Goal: Task Accomplishment & Management: Manage account settings

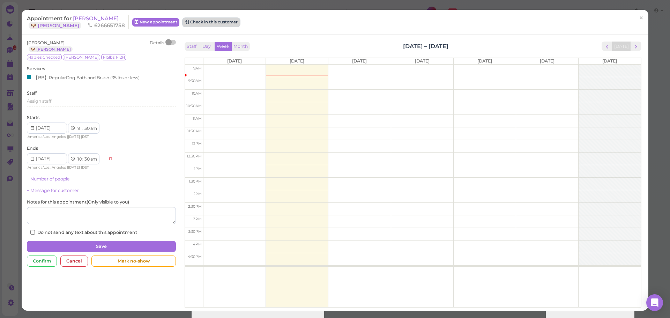
click at [217, 25] on button "Check in this customer" at bounding box center [211, 22] width 57 height 8
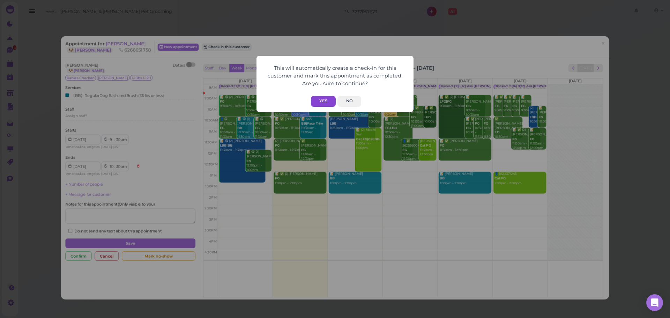
click at [325, 98] on button "Yes" at bounding box center [323, 101] width 25 height 11
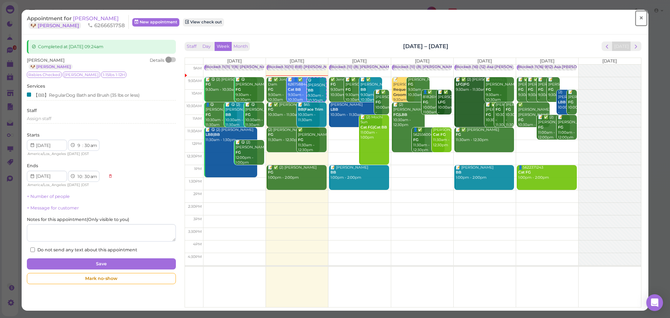
drag, startPoint x: 632, startPoint y: 20, endPoint x: 622, endPoint y: 7, distance: 16.4
click at [635, 20] on link "×" at bounding box center [641, 18] width 13 height 16
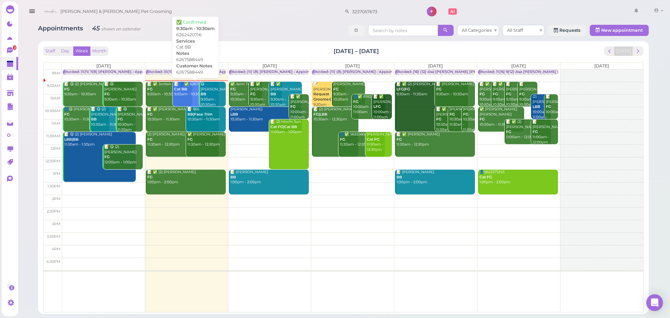
click at [190, 95] on div "📝 👤✅ 6267588449 Cat BB 9:30am - 10:30am" at bounding box center [196, 89] width 45 height 15
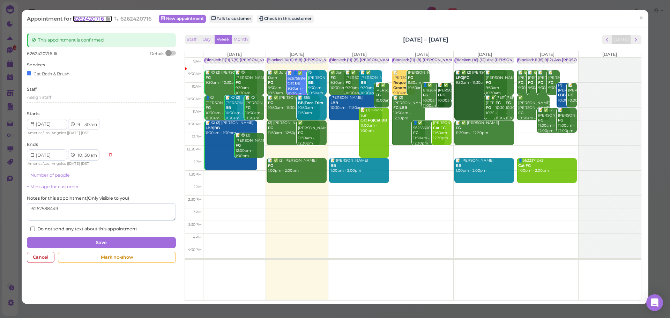
click at [84, 17] on span "6262420716" at bounding box center [89, 18] width 32 height 7
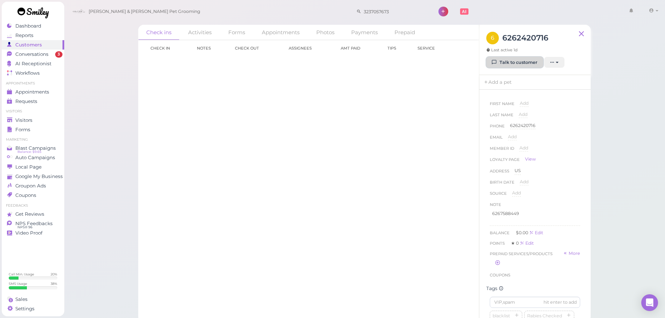
drag, startPoint x: 519, startPoint y: 65, endPoint x: 501, endPoint y: 16, distance: 51.6
click at [519, 65] on link "Talk to customer" at bounding box center [514, 62] width 57 height 11
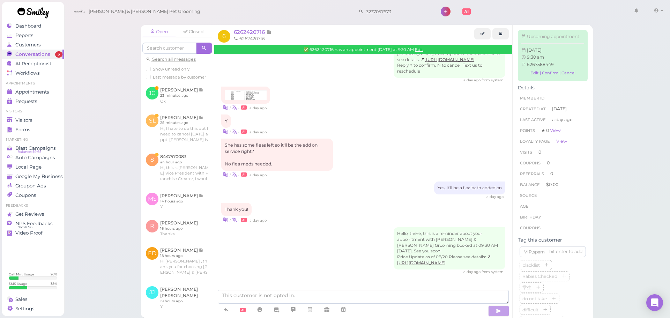
scroll to position [356, 0]
click at [378, 146] on div "She has some fleas left so it'll be the add on service right? No flea meds need…" at bounding box center [363, 158] width 284 height 39
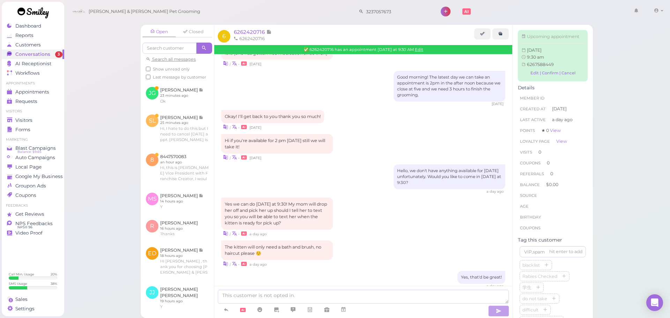
scroll to position [0, 0]
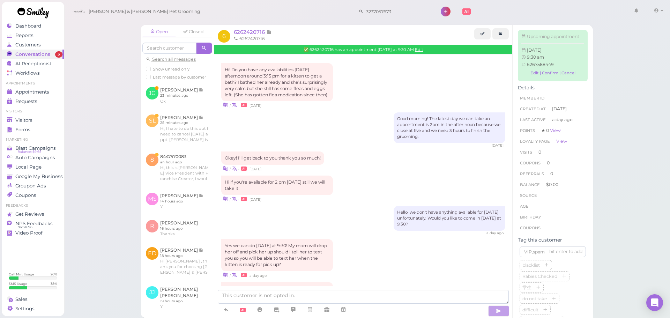
click at [366, 130] on div "Good morning! The latest day we can take an appointment is 2pm in the after noo…" at bounding box center [363, 130] width 284 height 36
click at [384, 139] on div "Good morning! The latest day we can take an appointment is 2pm in the after noo…" at bounding box center [363, 130] width 284 height 36
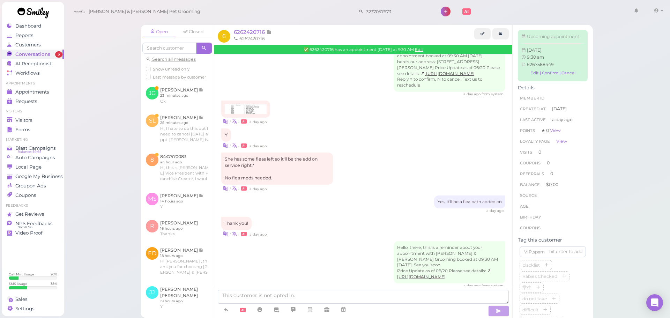
scroll to position [356, 0]
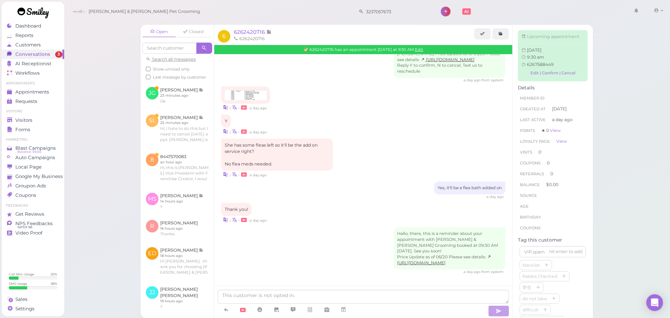
click at [387, 146] on div "She has some fleas left so it'll be the add on service right? No flea meds need…" at bounding box center [363, 158] width 284 height 39
click at [74, 102] on div "Open Closed Search all messages Show unread only Last message by customer JG Jo…" at bounding box center [367, 159] width 607 height 318
click at [85, 109] on div "Open Closed Search all messages Show unread only Last message by customer JG Jo…" at bounding box center [367, 159] width 607 height 318
click at [89, 124] on div "Open Closed Search all messages Show unread only Last message by customer JG Jo…" at bounding box center [367, 159] width 607 height 318
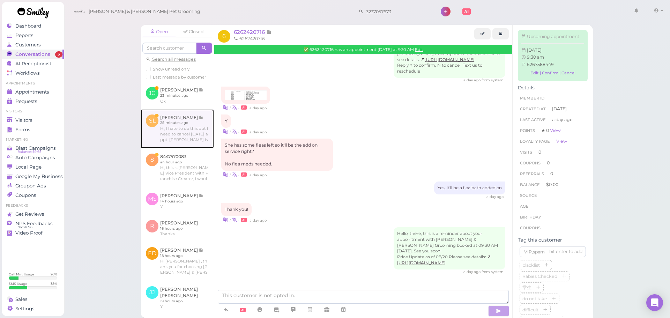
click at [150, 140] on link at bounding box center [177, 128] width 73 height 39
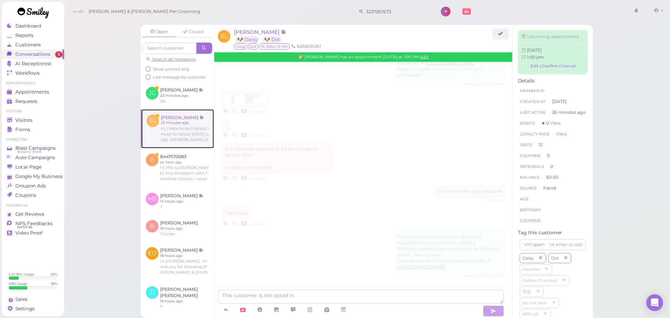
scroll to position [907, 0]
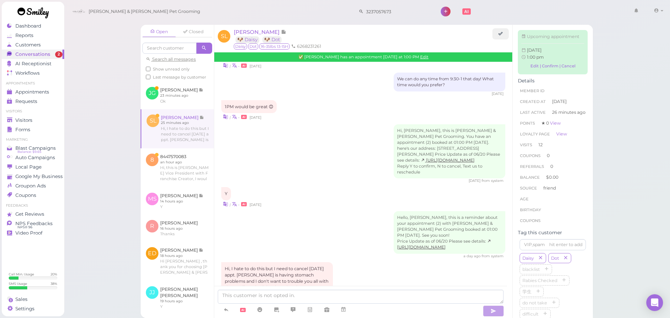
click at [119, 144] on div "Open Closed Search all messages Show unread only Last message by customer JG Jo…" at bounding box center [367, 159] width 607 height 318
click at [326, 295] on textarea at bounding box center [361, 297] width 286 height 14
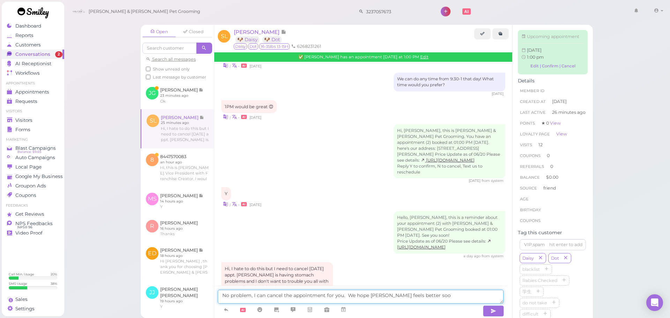
type textarea "No problem, I can cancel the appointment for you. We hope [PERSON_NAME] feels b…"
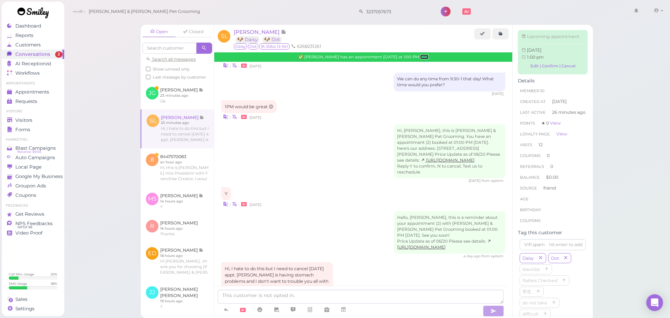
click at [420, 58] on link "Edit" at bounding box center [424, 56] width 8 height 5
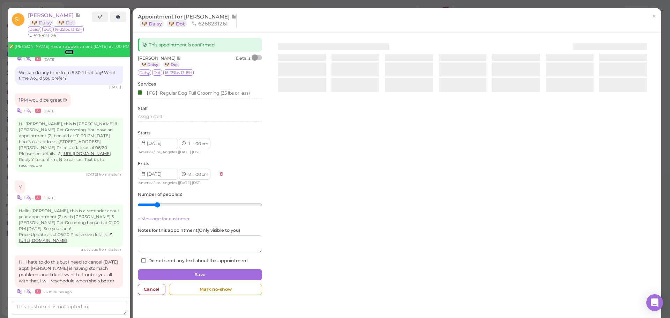
scroll to position [965, 0]
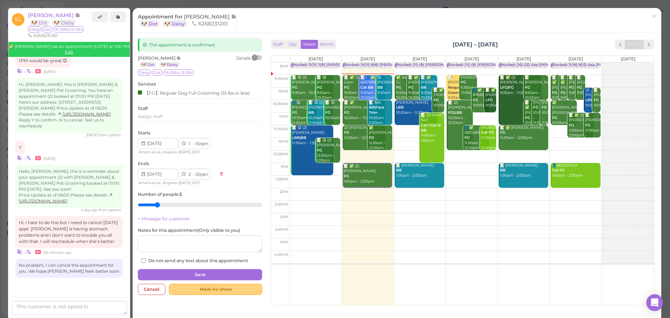
click at [221, 292] on div "Mark no-show" at bounding box center [215, 289] width 93 height 11
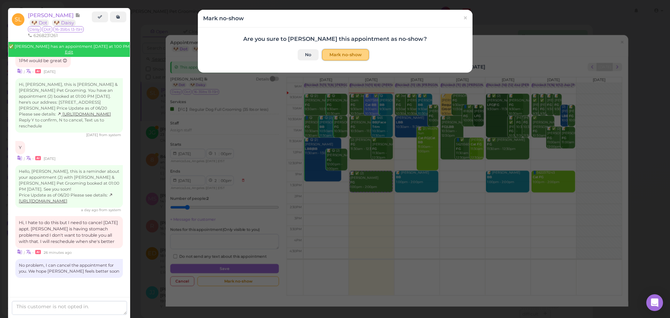
click at [336, 52] on button "Mark no-show" at bounding box center [345, 54] width 47 height 11
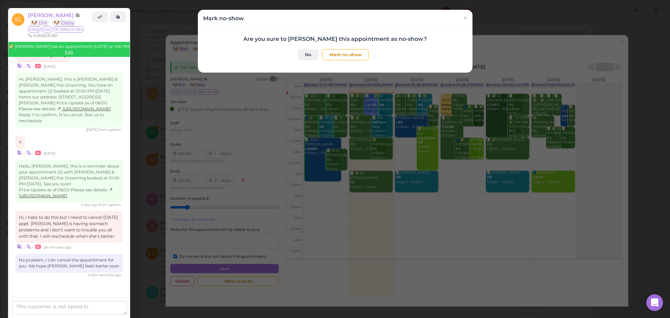
checkbox input "true"
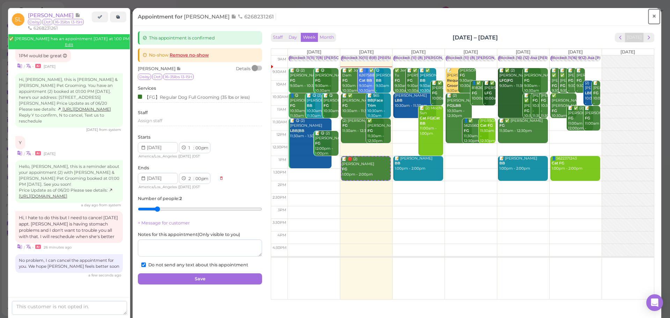
click at [652, 16] on span "×" at bounding box center [654, 16] width 5 height 10
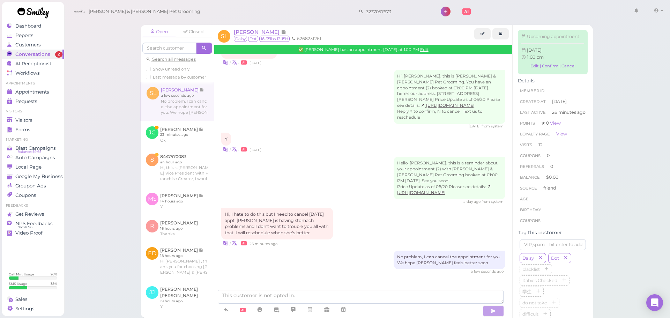
scroll to position [929, 0]
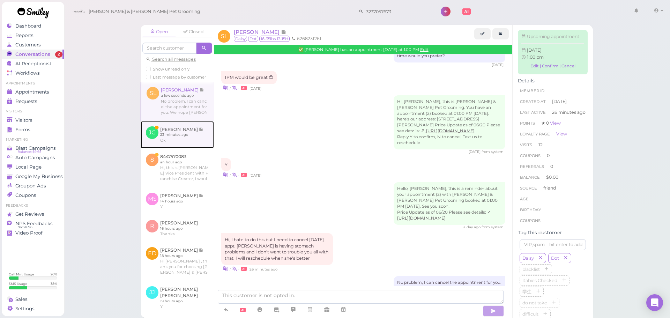
click at [199, 142] on link at bounding box center [177, 134] width 73 height 27
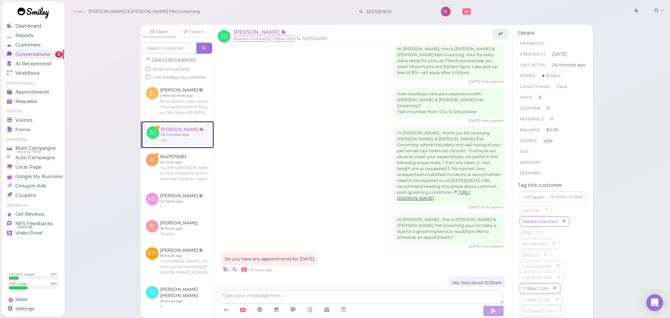
scroll to position [953, 0]
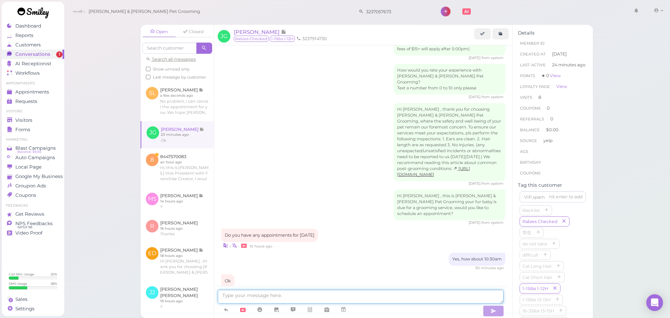
click at [348, 298] on textarea at bounding box center [361, 297] width 286 height 14
click at [350, 309] on link at bounding box center [343, 310] width 17 height 12
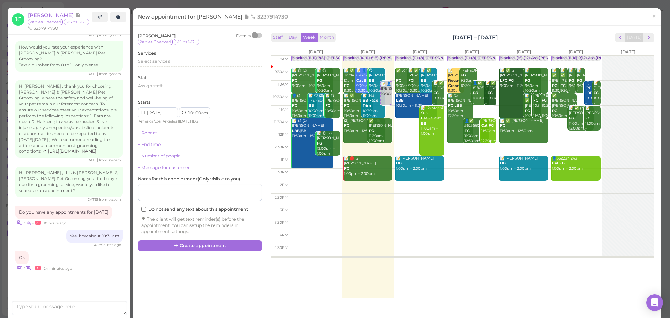
click at [555, 135] on td at bounding box center [472, 137] width 364 height 13
type input "[DATE]"
select select "12"
select select "pm"
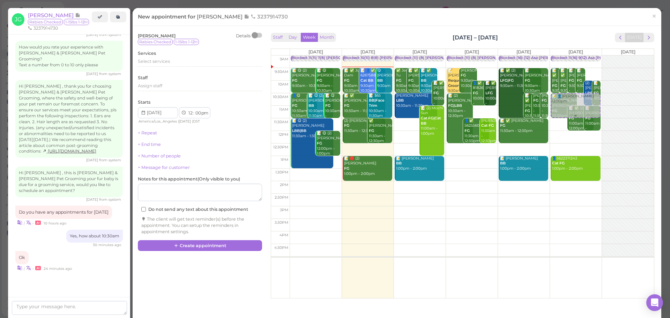
drag, startPoint x: 555, startPoint y: 135, endPoint x: 552, endPoint y: 106, distance: 29.1
click at [552, 55] on div "📝 👤Jose Gonzalez 12:00pm Blocked: 11(16) 9(12) Asa Helen Rebecca • Appointment …" at bounding box center [576, 55] width 52 height 0
select select "10"
select select "30"
select select "am"
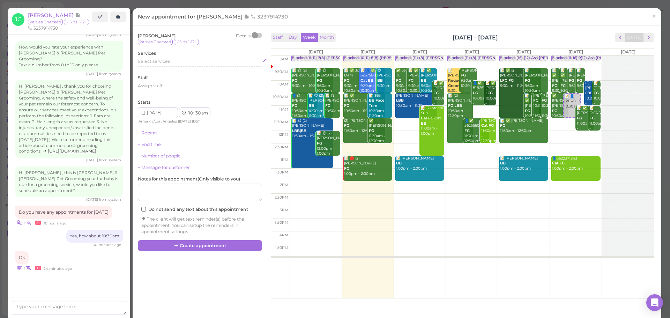
click at [191, 61] on div "Select services" at bounding box center [200, 61] width 124 height 6
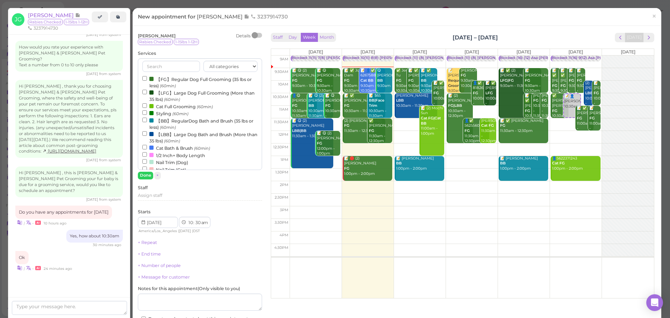
click at [172, 80] on label "【FG】Regular Dog Full Grooming (35 lbs or less) (60min)" at bounding box center [199, 82] width 115 height 14
click at [147, 80] on input "【FG】Regular Dog Full Grooming (35 lbs or less) (60min)" at bounding box center [144, 78] width 5 height 5
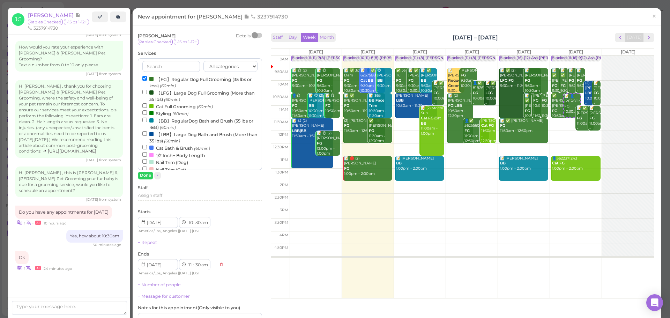
click at [148, 180] on div "Jose Gonzalez Details Rabies Checked 1-15lbs 1-12H Services All categories Full…" at bounding box center [200, 198] width 124 height 331
click at [148, 178] on button "Done" at bounding box center [145, 175] width 15 height 7
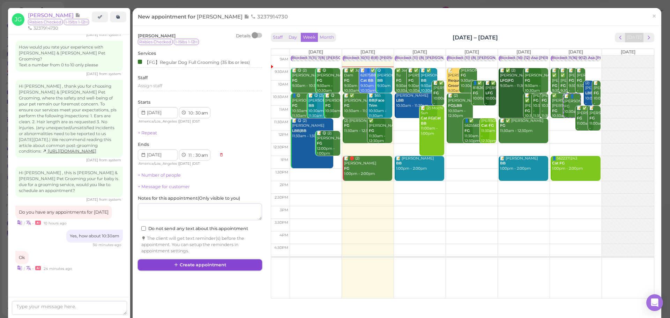
click at [222, 267] on button "Create appointment" at bounding box center [200, 264] width 124 height 11
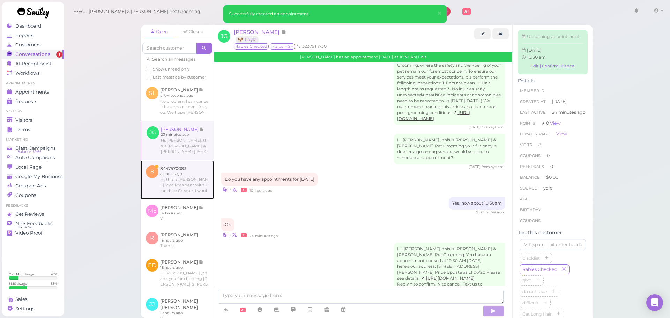
click at [174, 187] on link at bounding box center [177, 179] width 73 height 39
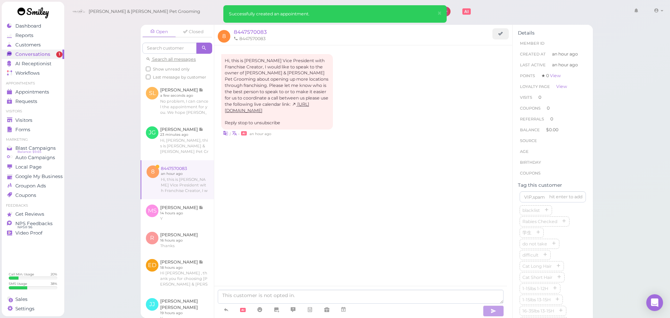
click at [110, 185] on div "Open Closed Search all messages Show unread only Last message by customer SL Su…" at bounding box center [367, 159] width 607 height 318
click at [352, 179] on div "Hi, this is John Romney Vice President with Franchise Creator, I would like to …" at bounding box center [363, 175] width 298 height 260
click at [31, 121] on span "Visitors" at bounding box center [24, 120] width 18 height 6
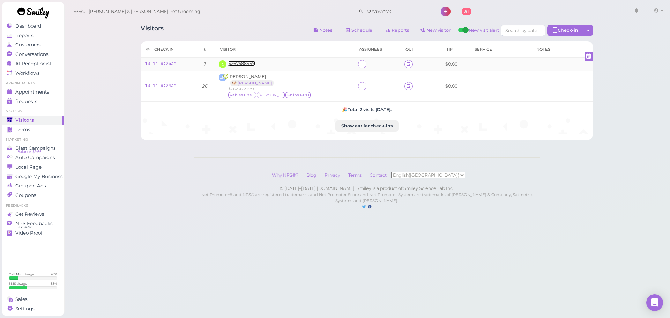
click at [245, 62] on span "6267588449" at bounding box center [241, 63] width 27 height 5
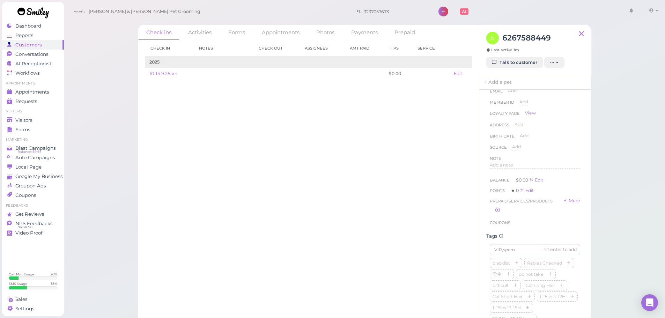
scroll to position [105, 0]
click at [572, 135] on div "Points ★ 0 Edit" at bounding box center [535, 131] width 90 height 7
click at [572, 135] on div "blacklist Rabies Checked 学生 do not take difficult Cat Long Hair Cat Short Hair …" at bounding box center [535, 201] width 90 height 145
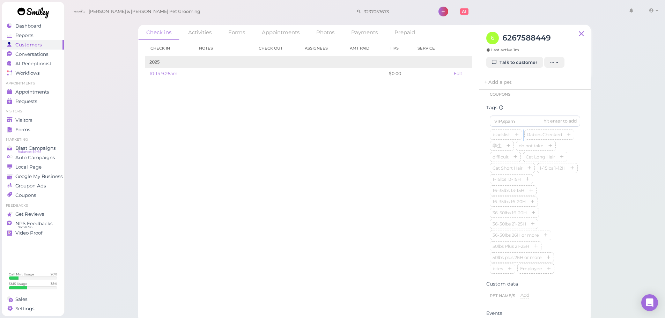
click at [572, 135] on div "blacklist Rabies Checked 学生 do not take difficult Cat Long Hair Cat Short Hair …" at bounding box center [535, 201] width 90 height 145
click at [523, 92] on input at bounding box center [535, 86] width 90 height 11
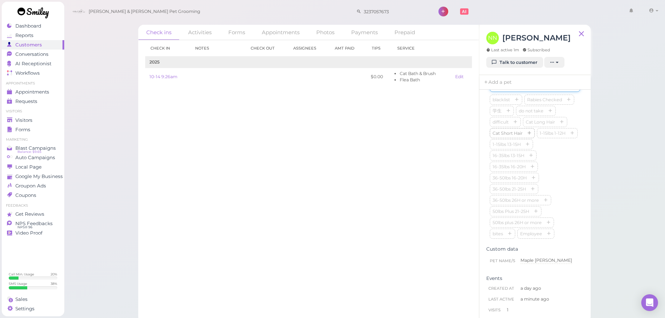
scroll to position [209, 0]
type input "Maple"
click at [530, 147] on button "button" at bounding box center [529, 145] width 8 height 7
click at [401, 146] on div "Check in Notes Check out Assignees Amt Paid Tips Service 2025 10-14 9:26am $0.0…" at bounding box center [308, 179] width 341 height 278
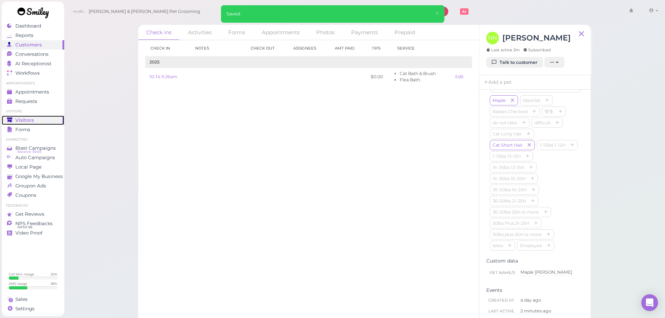
drag, startPoint x: 14, startPoint y: 120, endPoint x: 23, endPoint y: 113, distance: 11.2
click at [14, 120] on div "Visitors" at bounding box center [32, 120] width 50 height 6
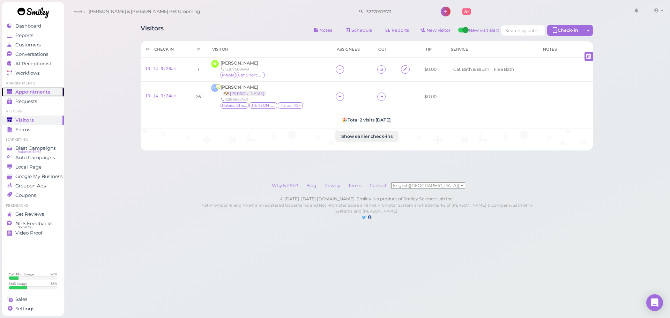
click at [21, 91] on span "Appointments" at bounding box center [32, 92] width 35 height 6
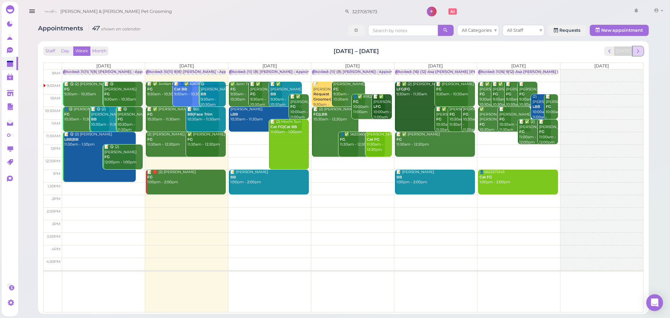
click at [637, 49] on span "next" at bounding box center [638, 51] width 7 height 7
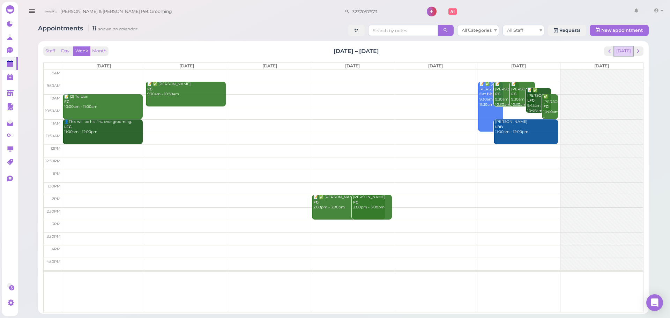
click at [628, 52] on button "[DATE]" at bounding box center [623, 50] width 19 height 9
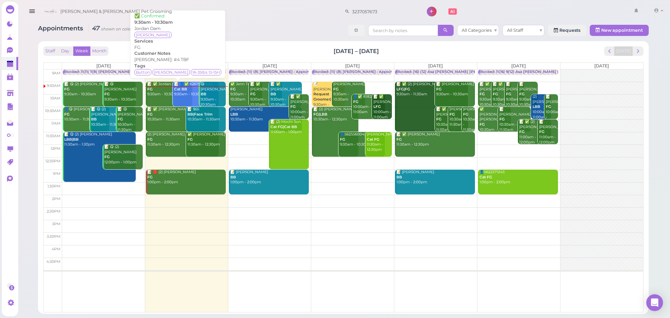
click at [156, 94] on div "📝 ✅ Jordan Dam FG 9:30am - 10:30am" at bounding box center [169, 89] width 45 height 15
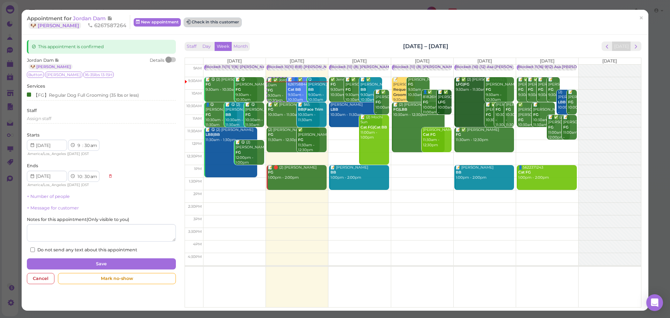
click at [203, 18] on button "Check in this customer" at bounding box center [212, 22] width 57 height 8
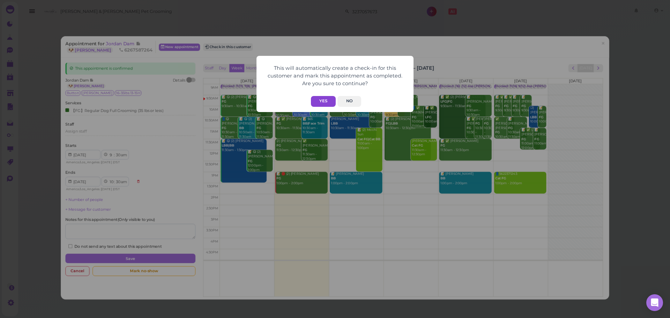
click at [321, 103] on button "Yes" at bounding box center [323, 101] width 25 height 11
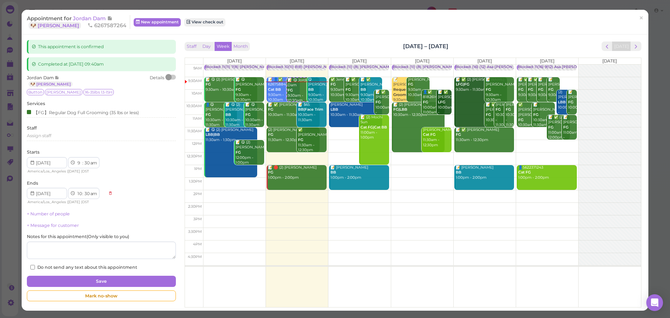
click at [305, 36] on div "This appointment is confirmed Completed at 2025-10-14 09:40am Jordan Dam 🐶 King…" at bounding box center [335, 173] width 627 height 276
click at [93, 17] on span "Jordan Dam" at bounding box center [90, 18] width 34 height 7
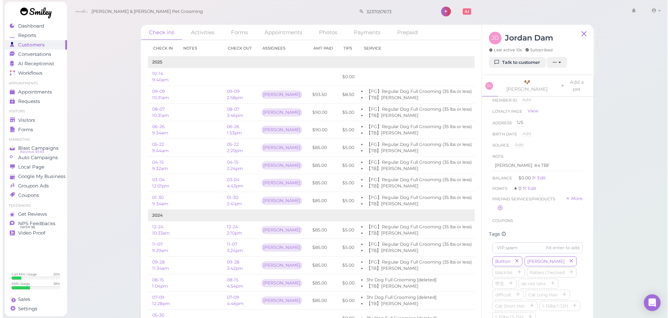
scroll to position [66, 0]
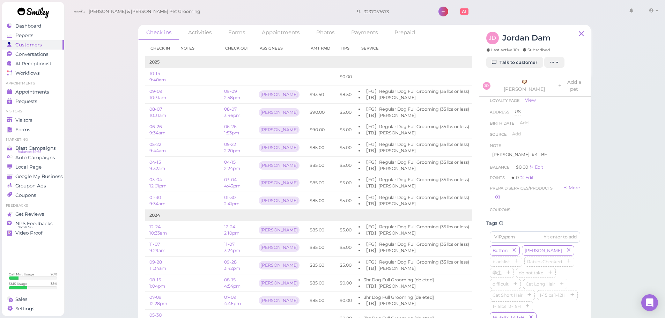
click at [644, 206] on div "Check ins Activities Forms Appointments Photos Payments Prepaid Check in Notes …" at bounding box center [364, 164] width 601 height 329
click at [29, 94] on span "Appointments" at bounding box center [32, 92] width 35 height 6
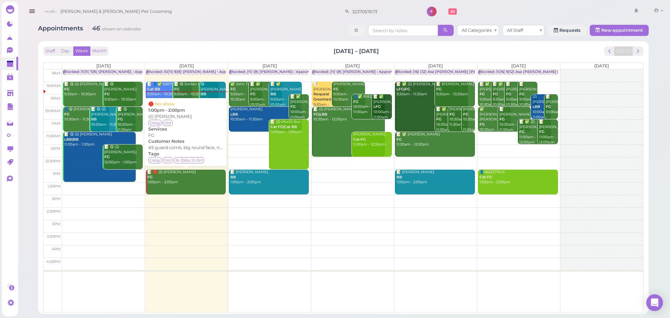
click at [172, 174] on div "📝 🛑 (2) Susan Lam FG 1:00pm - 2:00pm" at bounding box center [186, 177] width 79 height 15
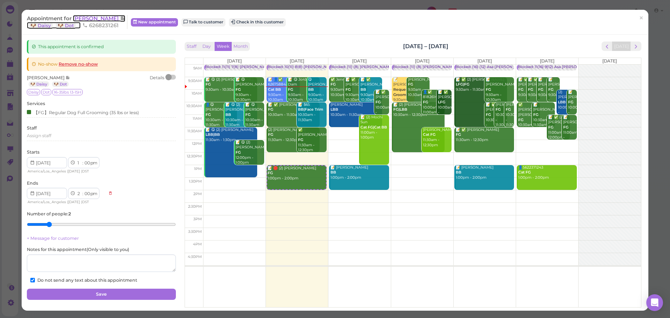
click at [85, 20] on span "[PERSON_NAME]" at bounding box center [96, 18] width 47 height 7
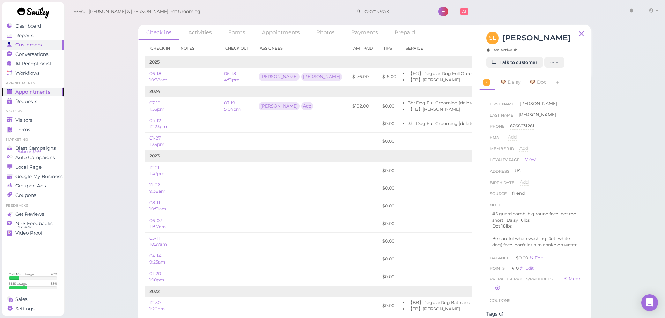
click at [37, 92] on span "Appointments" at bounding box center [32, 92] width 35 height 6
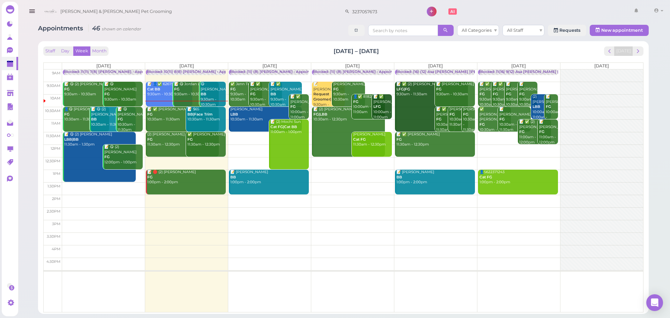
click at [150, 124] on link "📝 ✅ Jay Wong FG 10:30am - 11:30am" at bounding box center [182, 119] width 73 height 25
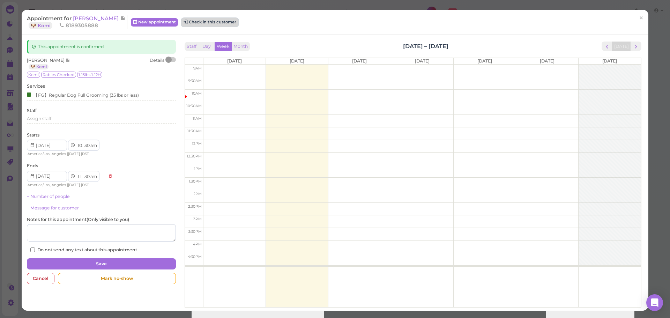
click at [206, 20] on button "Check in this customer" at bounding box center [209, 22] width 57 height 8
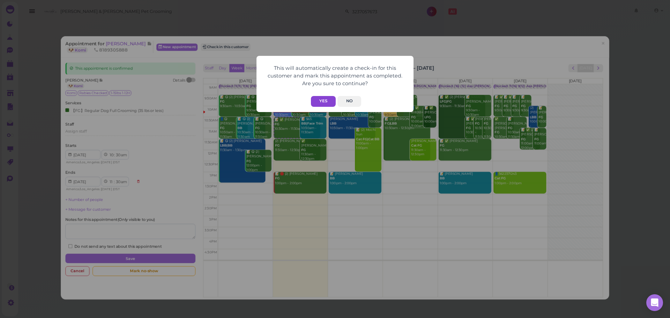
click at [326, 106] on button "Yes" at bounding box center [323, 101] width 25 height 11
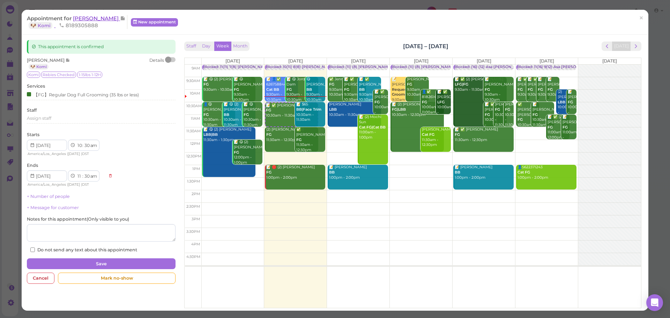
click at [84, 18] on span "[PERSON_NAME]" at bounding box center [96, 18] width 47 height 7
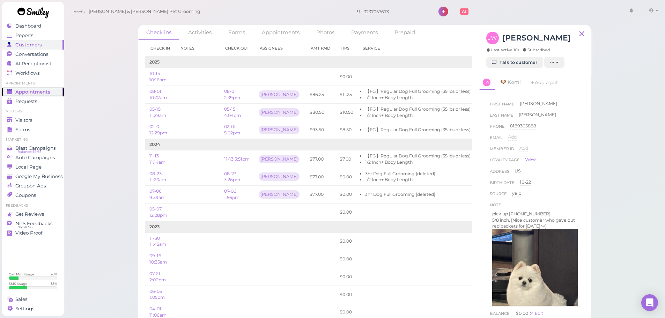
click at [51, 91] on div "Appointments" at bounding box center [32, 92] width 50 height 6
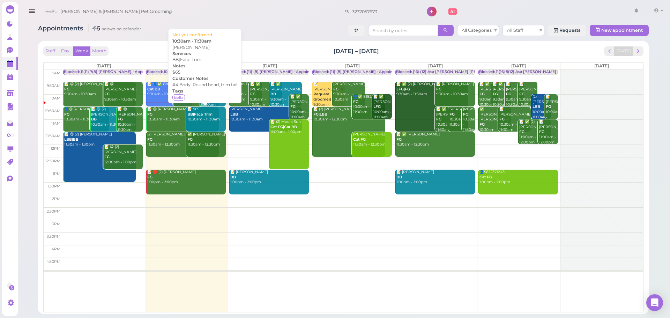
click at [208, 127] on link "📝 $65 BB|Face Trim 10:30am - 11:30am" at bounding box center [206, 119] width 40 height 25
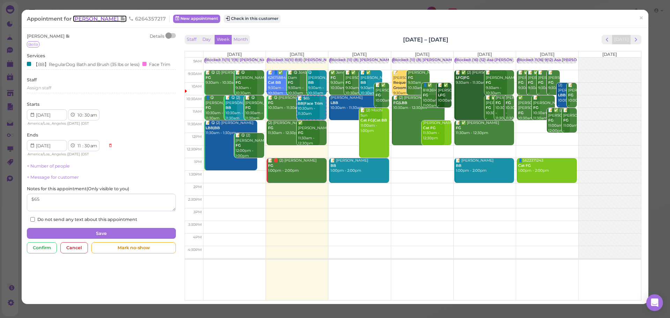
click at [93, 16] on span "[PERSON_NAME]" at bounding box center [96, 18] width 47 height 7
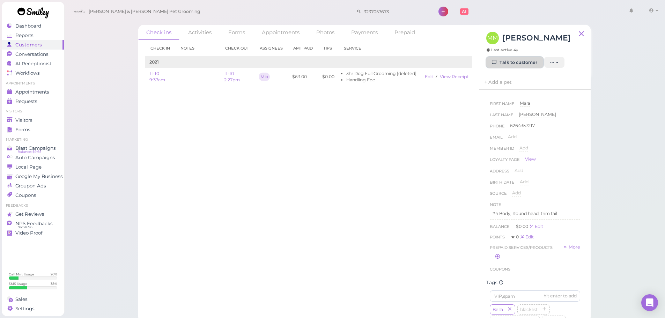
click at [521, 59] on link "Talk to customer" at bounding box center [514, 62] width 57 height 11
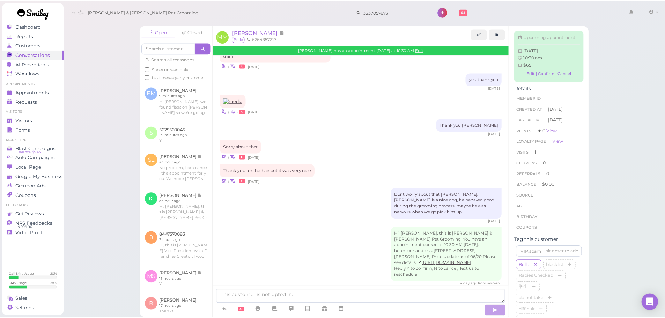
scroll to position [274, 0]
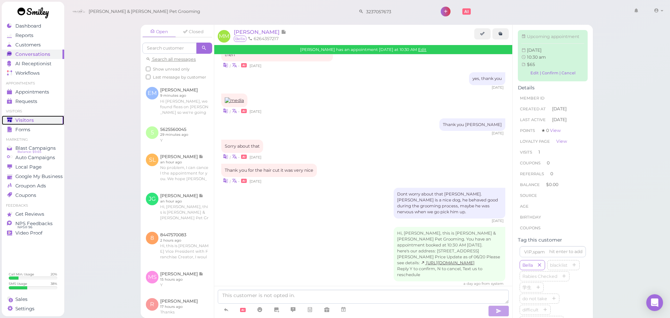
click at [40, 117] on div "Visitors" at bounding box center [32, 120] width 50 height 6
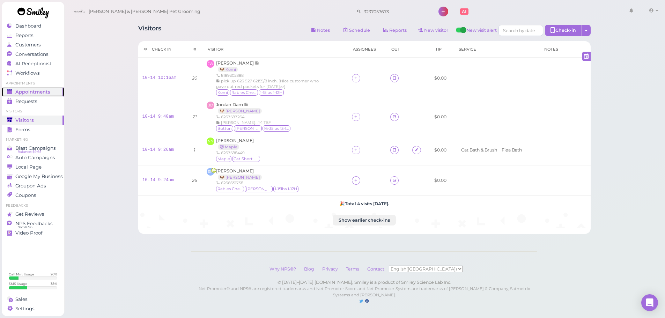
click at [58, 93] on link "Appointments" at bounding box center [33, 91] width 62 height 9
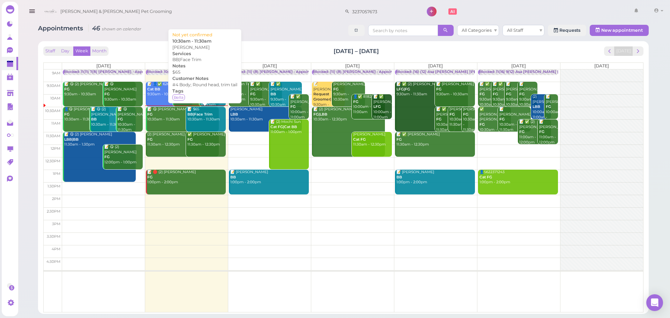
click at [208, 121] on div "📝 $65 BB|Face Trim 10:30am - 11:30am" at bounding box center [206, 114] width 39 height 15
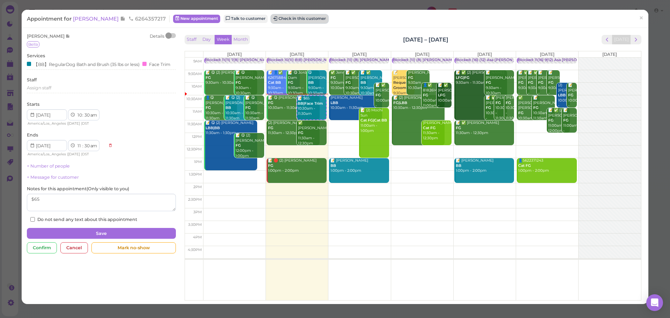
click at [290, 15] on button "Check in this customer" at bounding box center [299, 19] width 57 height 8
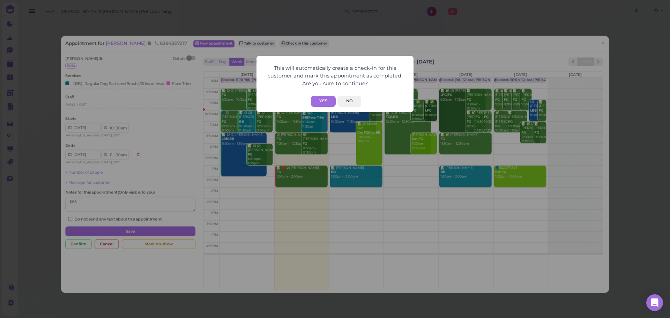
click at [325, 99] on button "Yes" at bounding box center [323, 101] width 25 height 11
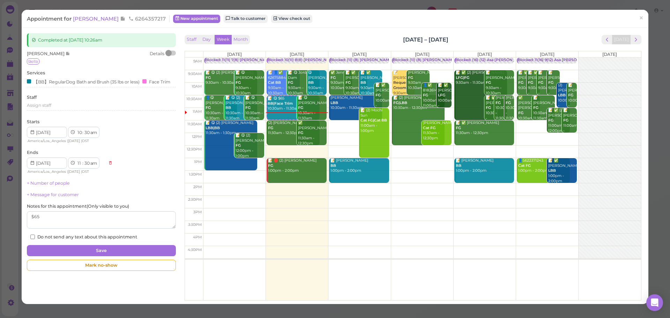
click at [308, 85] on b "BB" at bounding box center [311, 82] width 6 height 5
click at [639, 18] on span "×" at bounding box center [641, 18] width 5 height 10
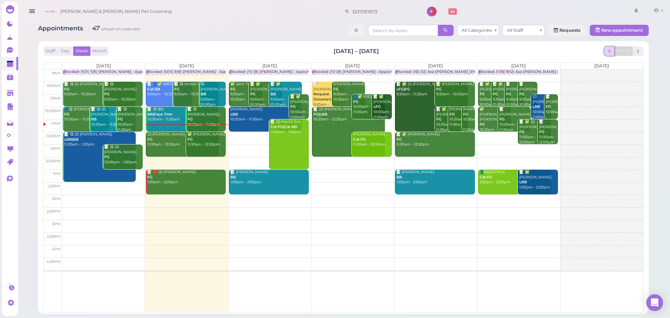
click at [610, 51] on span "prev" at bounding box center [609, 51] width 7 height 7
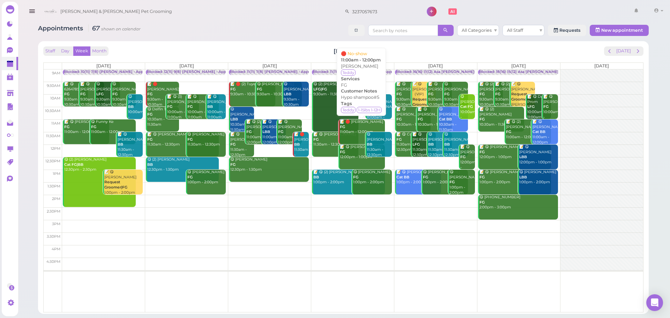
click at [351, 121] on div "📝 🛑 Rosa Bautista FG 11:00am - 12:00pm" at bounding box center [362, 126] width 45 height 15
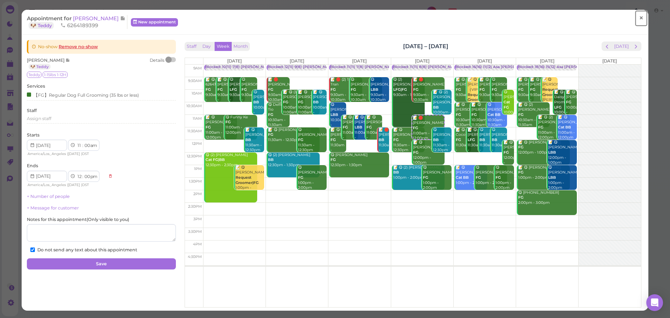
click at [639, 15] on span "×" at bounding box center [641, 18] width 5 height 10
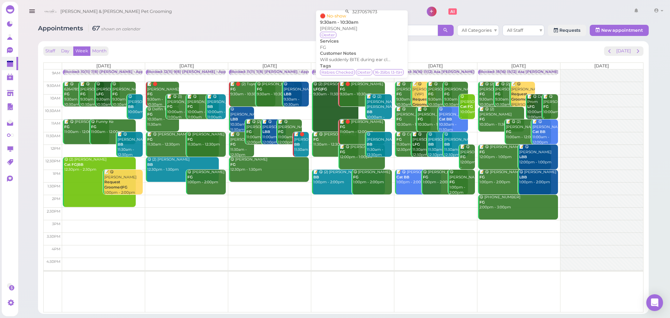
click at [359, 88] on div "📝 🛑 Genavee Tapia FG 9:30am - 10:30am" at bounding box center [362, 89] width 45 height 15
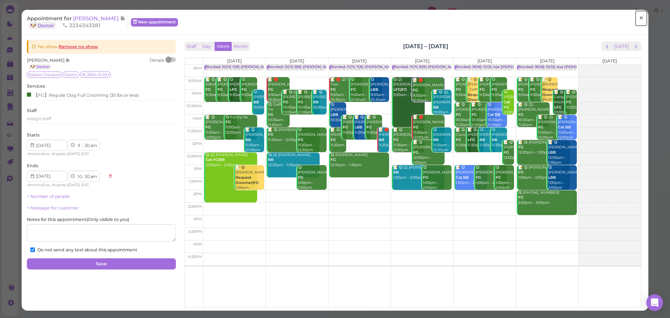
click at [639, 17] on span "×" at bounding box center [641, 18] width 5 height 10
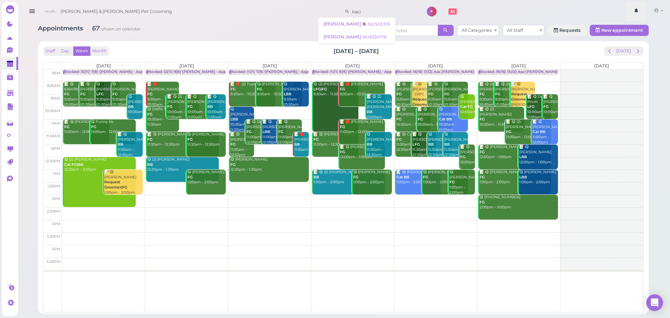
type input "kaci"
click at [339, 25] on span "Kaci Guzman" at bounding box center [343, 23] width 39 height 5
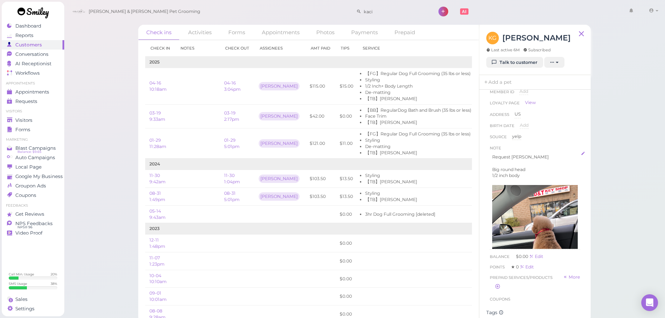
scroll to position [70, 0]
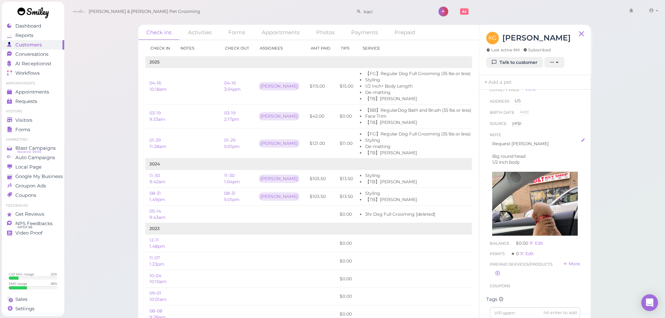
click at [534, 202] on img at bounding box center [535, 229] width 86 height 114
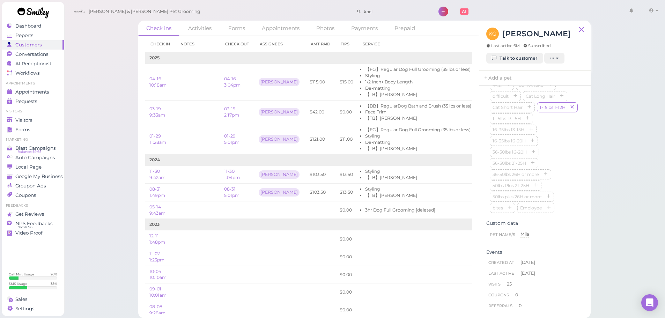
scroll to position [0, 0]
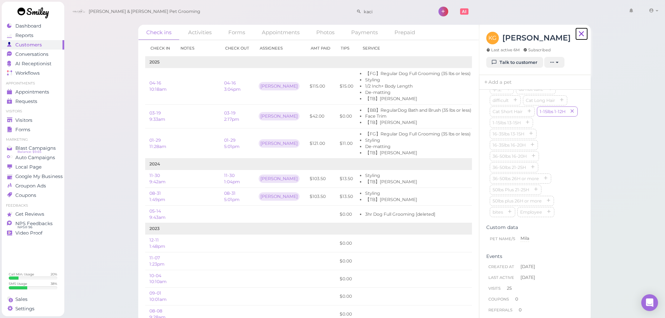
click at [584, 35] on icon at bounding box center [581, 34] width 9 height 10
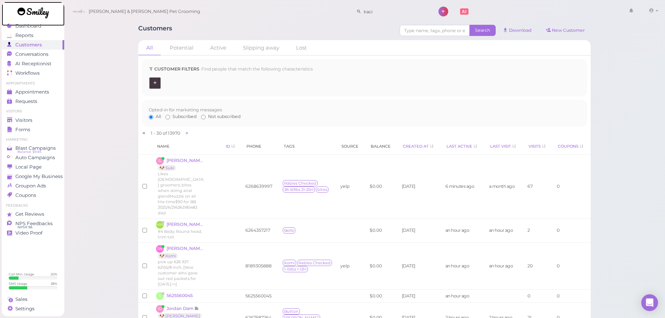
click at [33, 22] on link at bounding box center [33, 14] width 63 height 24
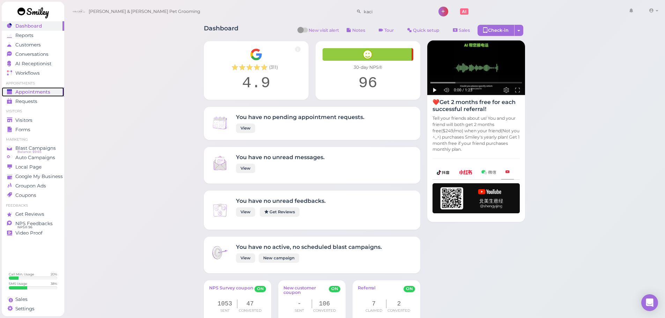
click at [52, 88] on link "Appointments" at bounding box center [33, 91] width 62 height 9
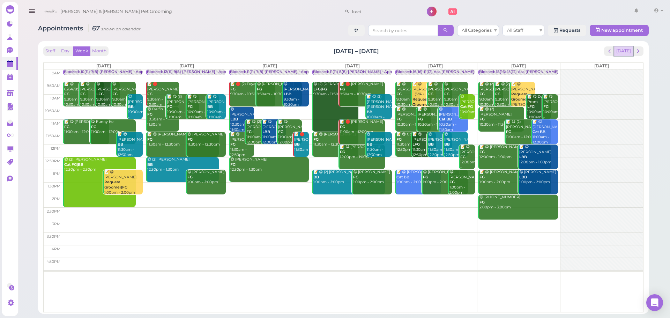
click at [627, 53] on button "[DATE]" at bounding box center [623, 50] width 19 height 9
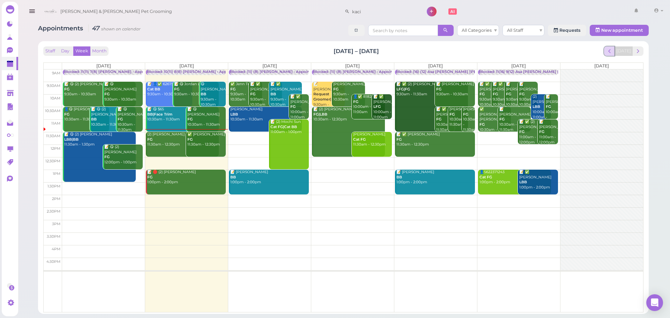
click at [612, 48] on span "prev" at bounding box center [609, 51] width 7 height 7
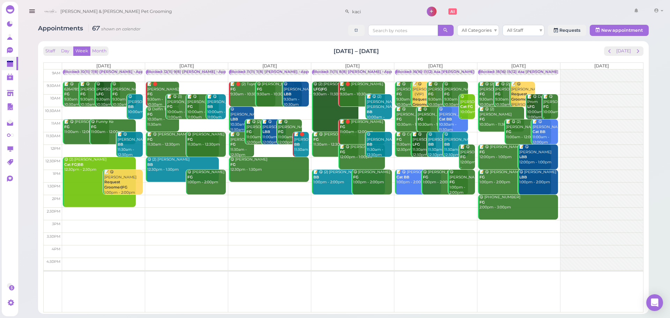
click at [274, 215] on td at bounding box center [352, 213] width 581 height 13
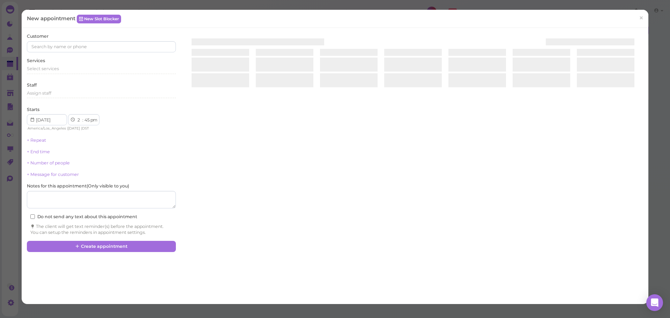
click at [305, 225] on div at bounding box center [413, 166] width 460 height 266
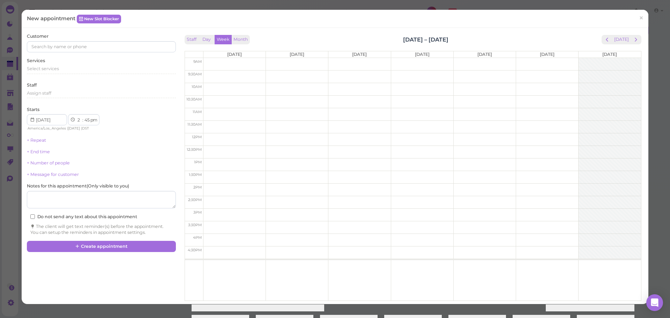
click at [315, 232] on td at bounding box center [422, 227] width 438 height 13
type input "2025-10-07"
select select "3"
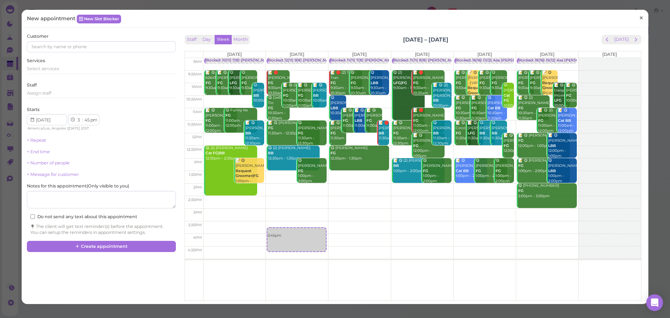
click at [639, 15] on link "×" at bounding box center [641, 18] width 13 height 16
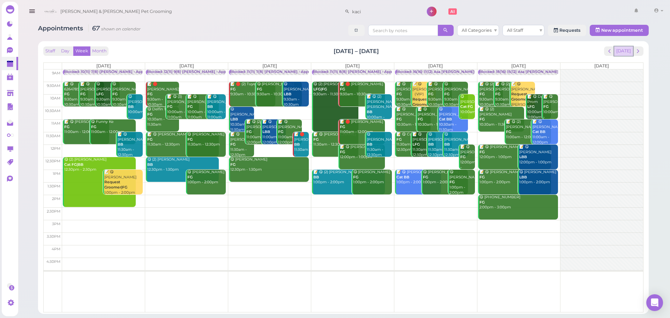
click at [630, 50] on button "[DATE]" at bounding box center [623, 50] width 19 height 9
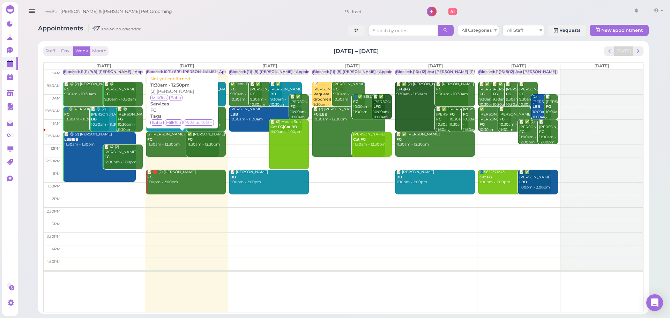
click at [169, 149] on link "(2) Kelvin Li FG 11:30am - 12:30pm" at bounding box center [182, 144] width 73 height 25
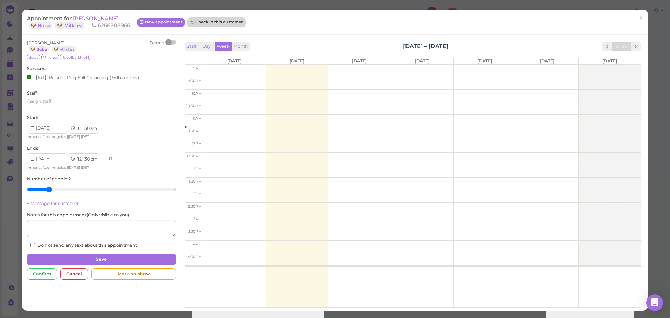
click at [229, 22] on button "Check in this customer" at bounding box center [216, 22] width 57 height 8
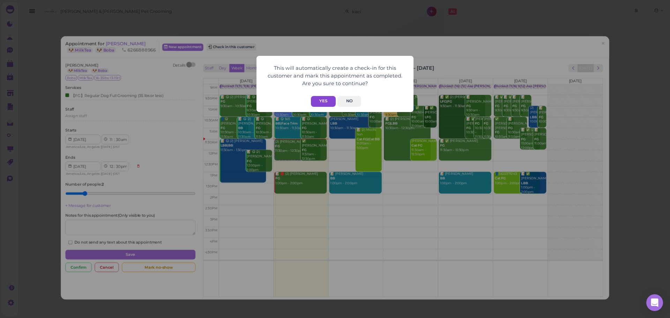
click at [324, 97] on button "Yes" at bounding box center [323, 101] width 25 height 11
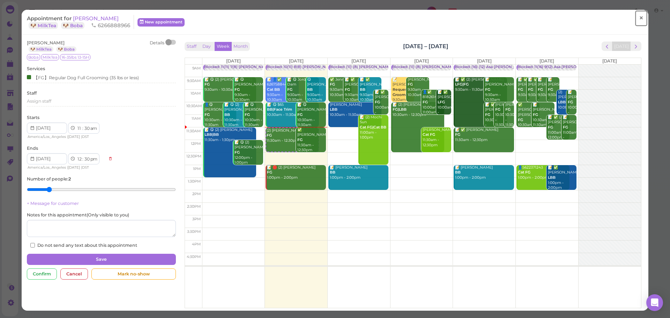
click at [635, 24] on link "×" at bounding box center [641, 18] width 13 height 16
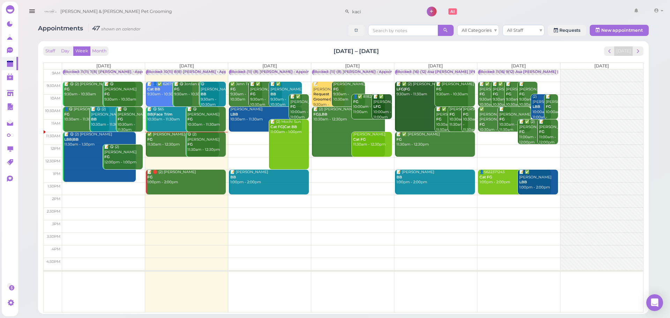
click at [217, 32] on div "Appointments 47 shown on calendar All Categories All Staff Requests New appoint…" at bounding box center [343, 31] width 611 height 13
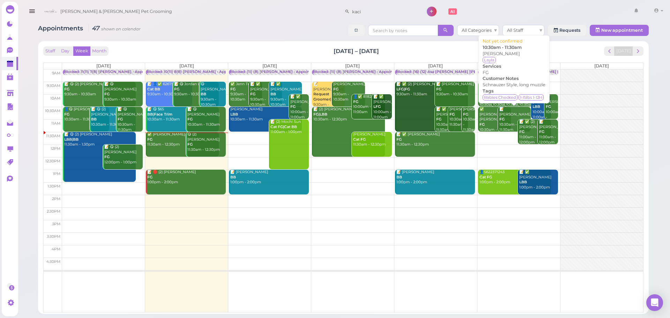
click at [361, 110] on div "👤✅ 8182614941 FG 10:00am - 11:00am" at bounding box center [369, 104] width 32 height 21
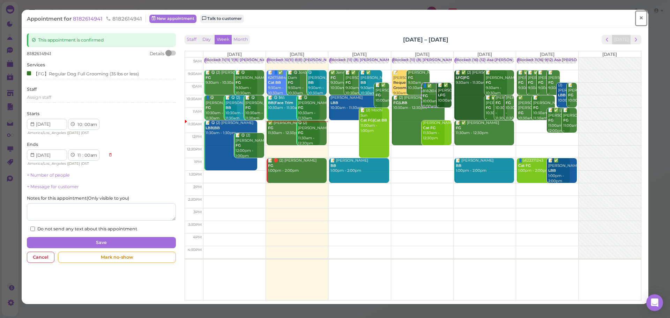
click at [639, 18] on span "×" at bounding box center [641, 18] width 5 height 10
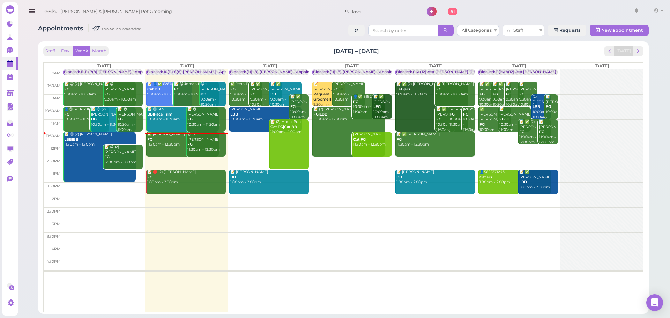
drag, startPoint x: 414, startPoint y: 97, endPoint x: 663, endPoint y: 104, distance: 248.6
click at [663, 104] on div "Appointments 47 shown on calendar All Categories All Staff Requests New appoint…" at bounding box center [343, 157] width 653 height 314
click at [610, 50] on span "prev" at bounding box center [609, 51] width 7 height 7
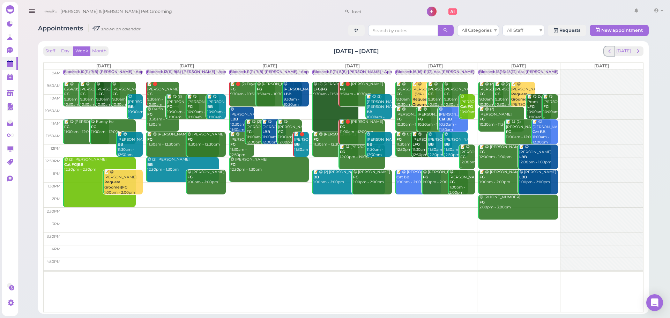
click at [610, 50] on span "prev" at bounding box center [609, 51] width 7 height 7
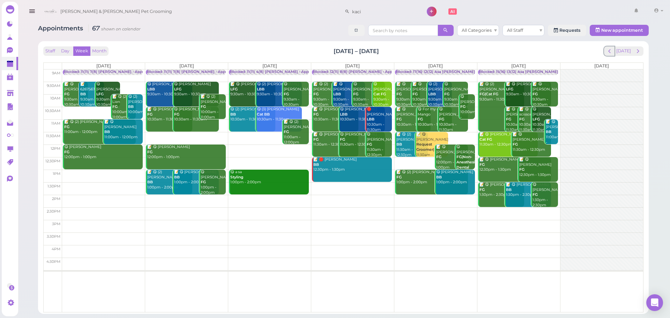
click at [610, 50] on span "prev" at bounding box center [609, 51] width 7 height 7
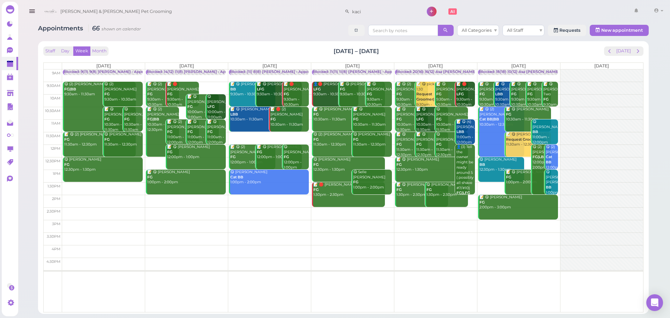
click at [567, 51] on div "Staff Day Week Month Sep 22 – 28, 2025 Today" at bounding box center [343, 50] width 600 height 9
click at [624, 51] on button "[DATE]" at bounding box center [623, 50] width 19 height 9
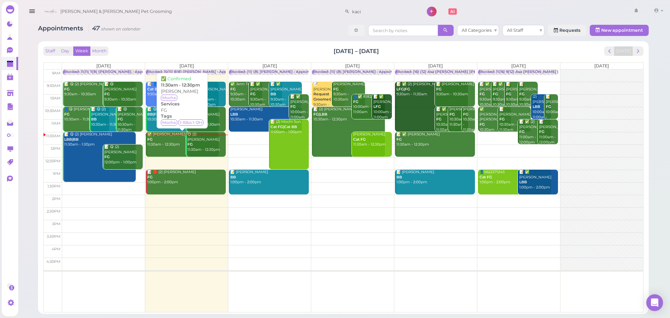
click at [157, 151] on link "✅ Donna Larchenko FG 11:30am - 12:30pm" at bounding box center [182, 144] width 73 height 25
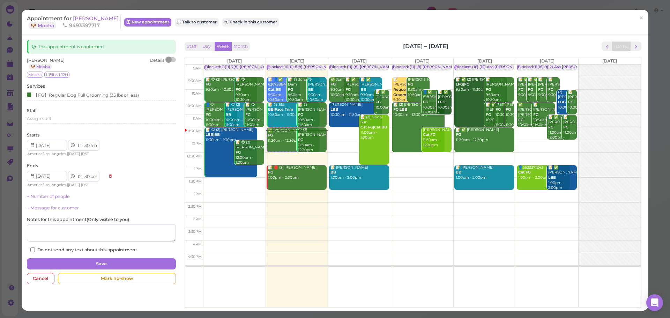
click at [301, 38] on div "This appointment is confirmed Donna Larchenko 🐶 Mocha Details Mocha 1-15lbs 1-1…" at bounding box center [335, 173] width 627 height 276
click at [254, 25] on button "Check in this customer" at bounding box center [250, 22] width 57 height 8
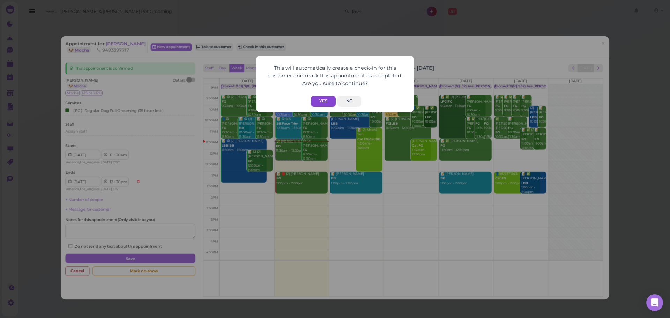
click at [323, 103] on button "Yes" at bounding box center [323, 101] width 25 height 11
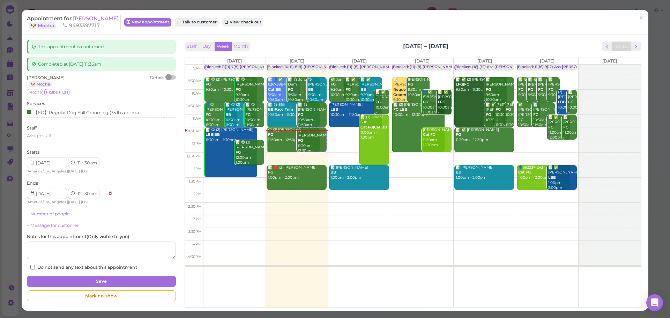
click at [310, 42] on div "Staff Day Week Month Oct 13 – 19, 2025 Today" at bounding box center [413, 46] width 457 height 9
click at [642, 23] on div "Appointment for Donna Larchenko 🐶 Mocha 9493397717 New appointment Talk to cust…" at bounding box center [335, 22] width 627 height 25
click at [639, 20] on span "×" at bounding box center [641, 18] width 5 height 10
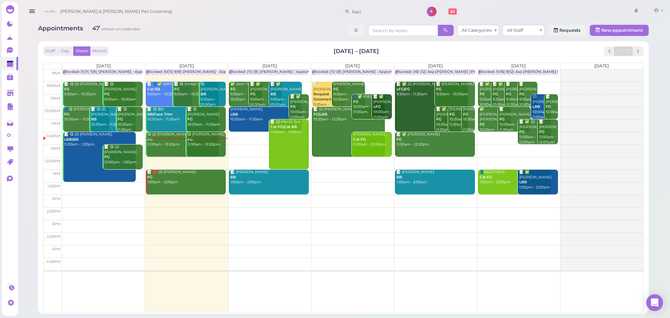
click at [239, 146] on td at bounding box center [352, 150] width 581 height 13
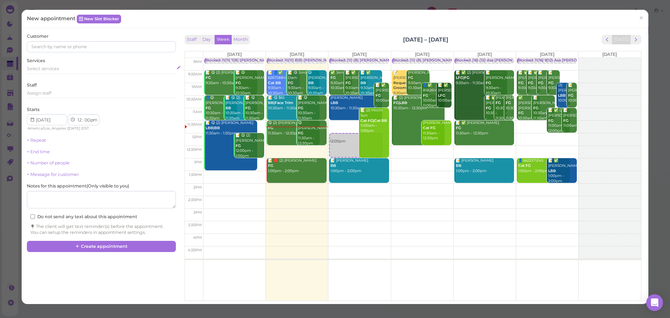
click at [37, 68] on span "Select services" at bounding box center [43, 68] width 32 height 5
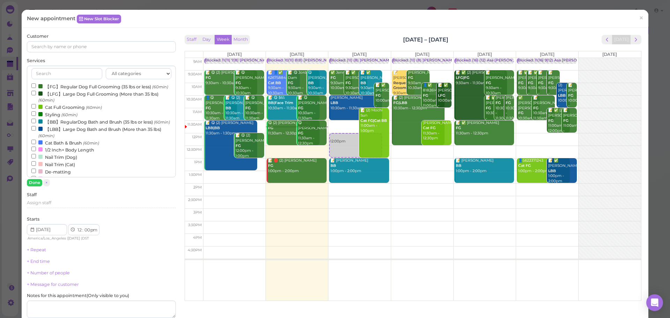
click at [44, 87] on label "【FG】Regular Dog Full Grooming (35 lbs or less) (60min)" at bounding box center [99, 86] width 137 height 7
click at [36, 87] on input "【FG】Regular Dog Full Grooming (35 lbs or less) (60min)" at bounding box center [33, 85] width 5 height 5
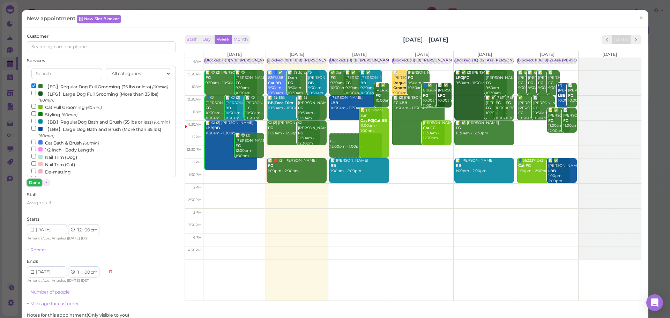
click at [34, 186] on button "Done" at bounding box center [34, 182] width 15 height 7
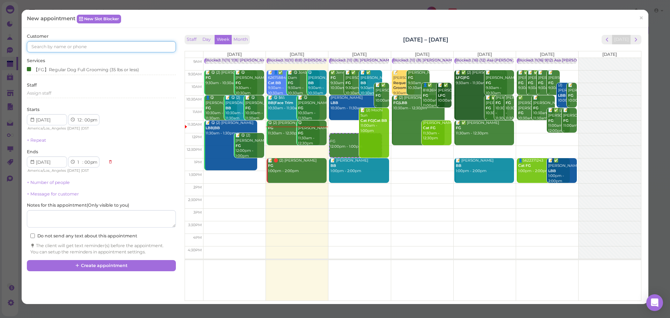
click at [61, 49] on input at bounding box center [101, 46] width 149 height 11
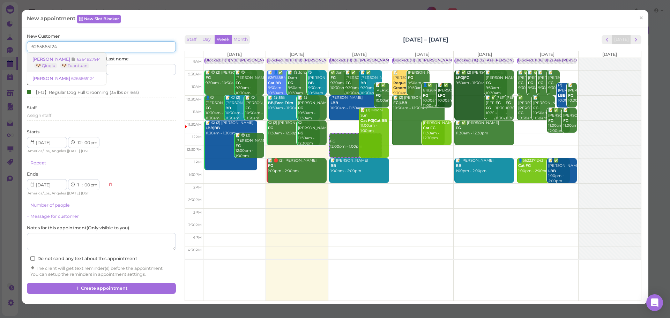
type input "6265865124"
drag, startPoint x: 62, startPoint y: 56, endPoint x: 60, endPoint y: 85, distance: 29.3
click at [71, 57] on icon at bounding box center [73, 59] width 5 height 5
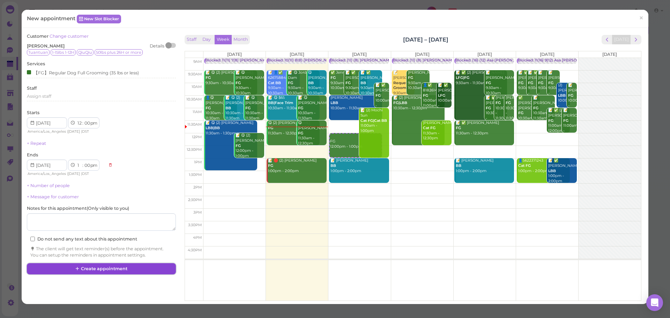
click at [75, 266] on icon at bounding box center [77, 268] width 5 height 5
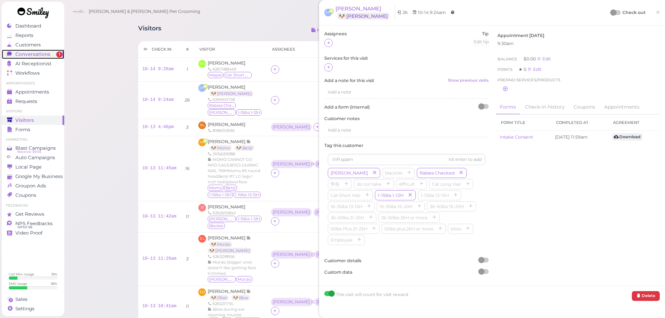
click at [39, 52] on span "Conversations" at bounding box center [32, 54] width 35 height 6
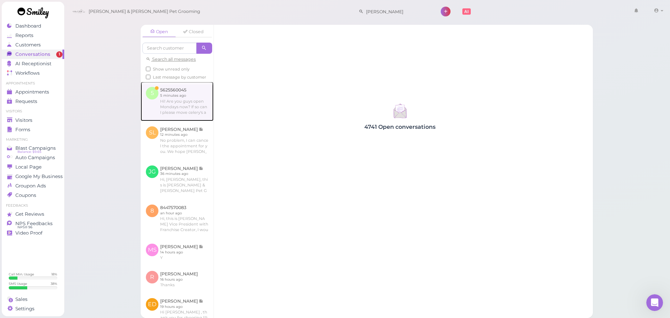
click at [165, 114] on link at bounding box center [177, 101] width 73 height 39
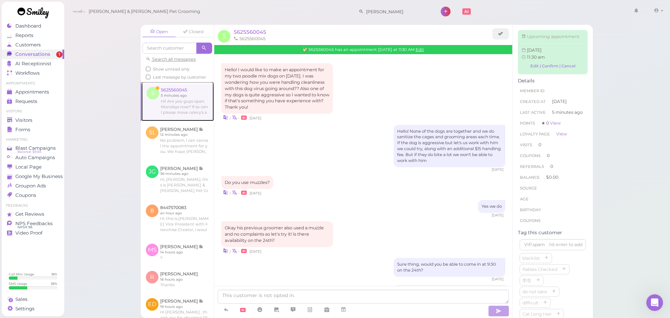
scroll to position [650, 0]
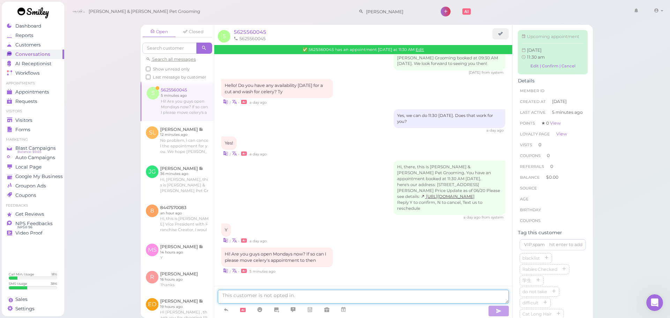
click at [357, 290] on textarea at bounding box center [363, 297] width 291 height 14
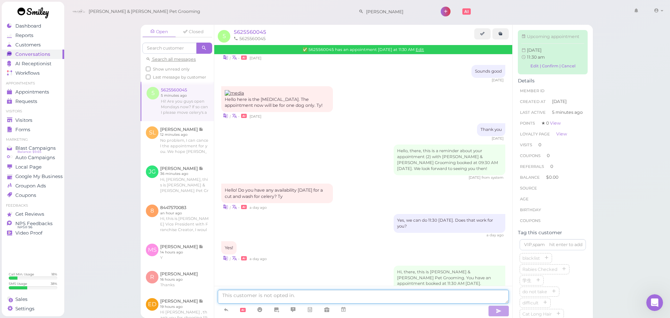
scroll to position [604, 0]
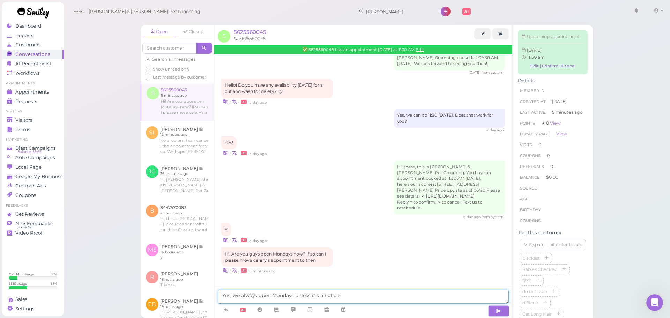
type textarea "Yes, we always open Mondays unless it's a holiday"
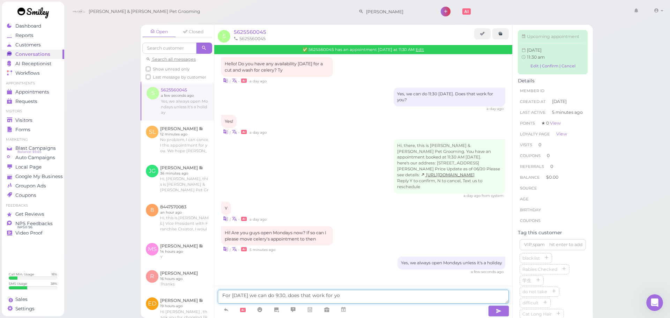
type textarea "For Monday we can do 9:30, does that work for you"
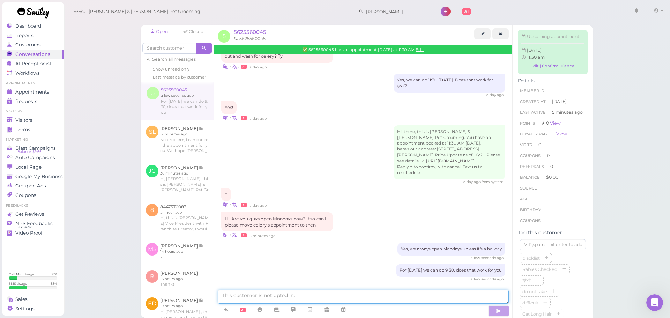
scroll to position [653, 0]
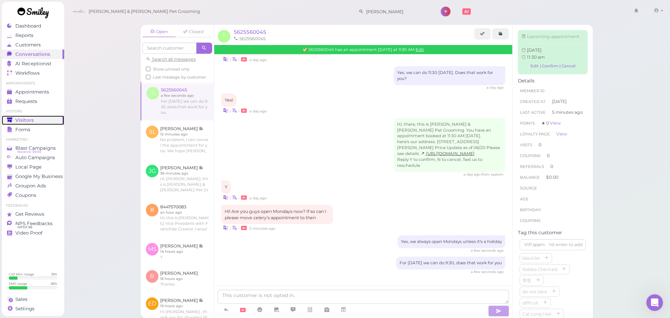
click at [6, 123] on link "Visitors" at bounding box center [33, 120] width 62 height 9
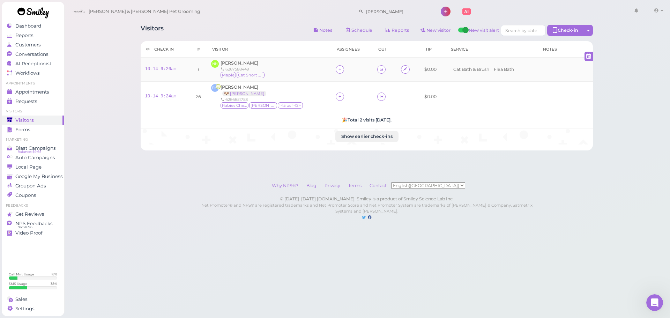
click at [244, 68] on div "6267588449" at bounding box center [243, 69] width 45 height 6
click at [243, 66] on span "[PERSON_NAME]" at bounding box center [240, 62] width 38 height 5
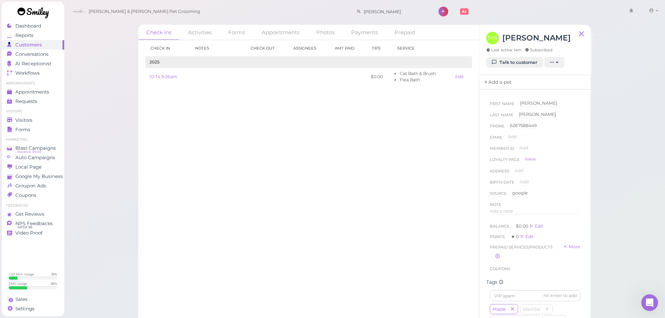
click at [493, 82] on link "Add a pet" at bounding box center [497, 82] width 37 height 15
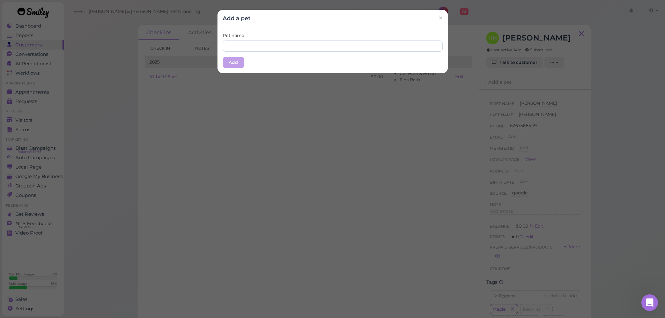
click at [409, 56] on div "Pet name Add" at bounding box center [332, 50] width 230 height 46
click at [405, 53] on div "Pet name Add" at bounding box center [332, 50] width 230 height 46
click at [403, 51] on input "text" at bounding box center [333, 45] width 220 height 11
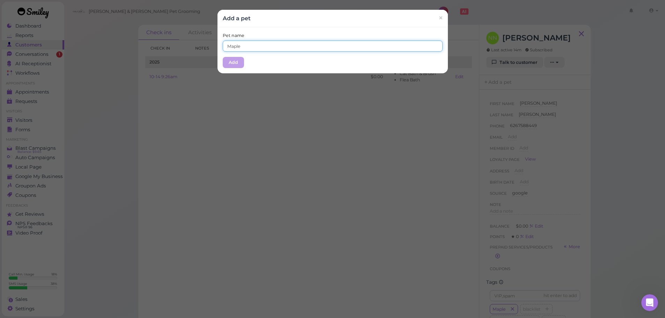
type input "Maple"
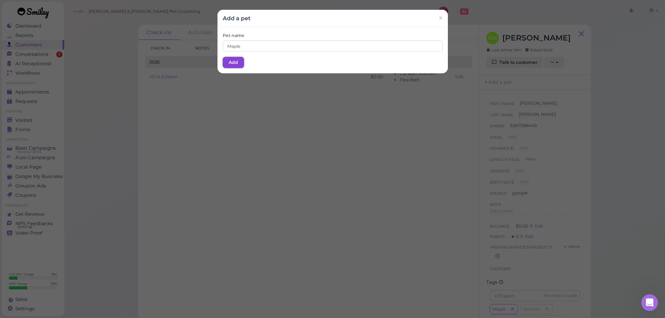
click at [237, 60] on button "Add" at bounding box center [233, 62] width 21 height 11
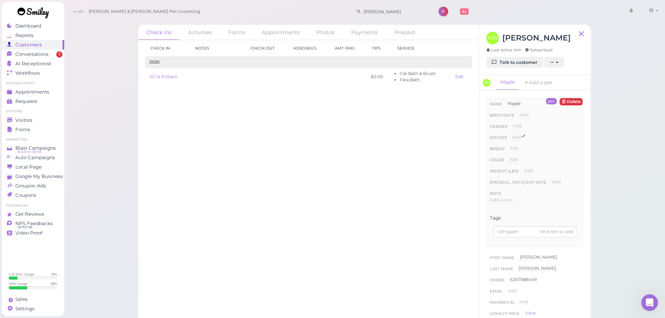
click at [519, 136] on span "Add" at bounding box center [516, 136] width 9 height 5
drag, startPoint x: 523, startPoint y: 138, endPoint x: 527, endPoint y: 142, distance: 5.5
click at [523, 138] on select "Dog Cat Bird Other" at bounding box center [546, 139] width 68 height 10
select select "Cat"
click at [512, 134] on select "Dog Cat Bird Other" at bounding box center [546, 139] width 68 height 10
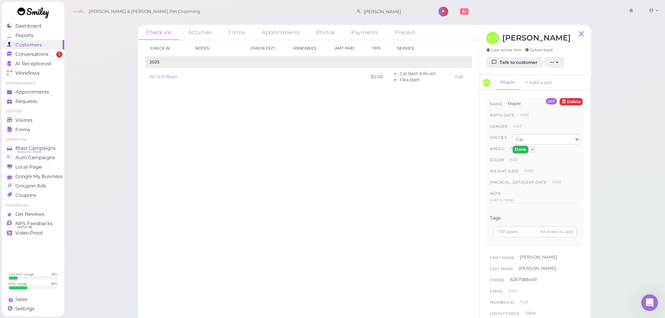
click at [518, 148] on button "Done" at bounding box center [520, 149] width 15 height 7
click at [28, 118] on span "Visitors" at bounding box center [24, 120] width 18 height 6
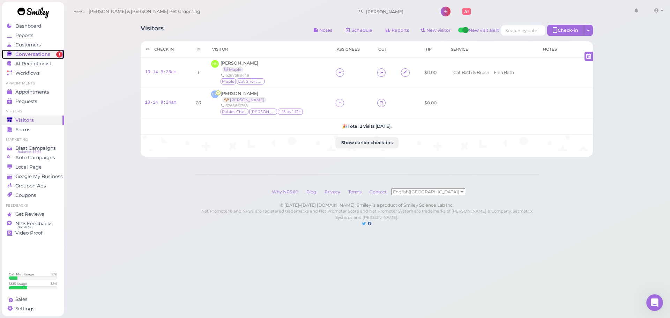
click at [50, 57] on link "Conversations 1" at bounding box center [33, 54] width 62 height 9
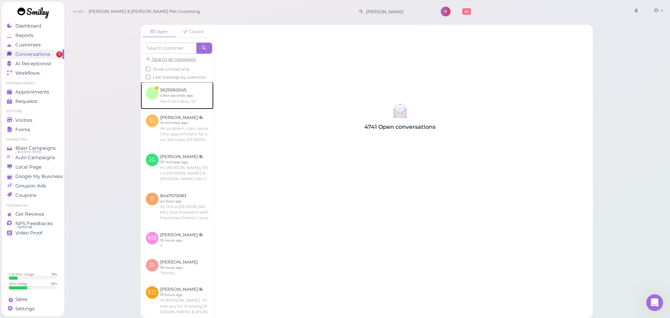
click at [174, 104] on link at bounding box center [177, 95] width 73 height 27
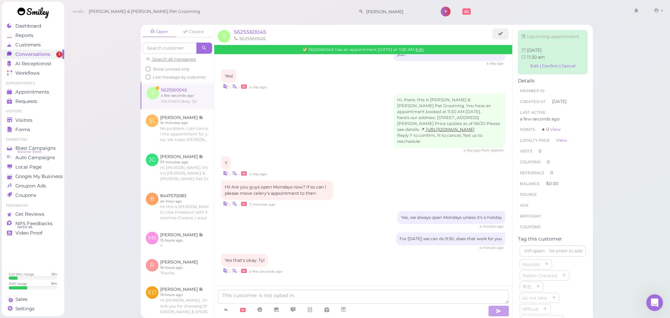
click at [419, 52] on div "✅ 5625560045 has an appointment Thursday at 11:30 AM Edit" at bounding box center [363, 49] width 298 height 9
click at [419, 52] on link "Edit" at bounding box center [420, 49] width 8 height 5
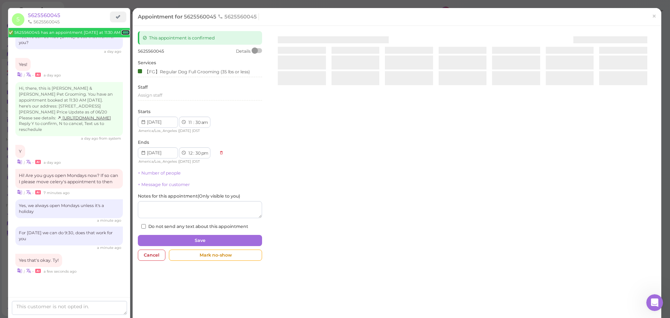
scroll to position [747, 0]
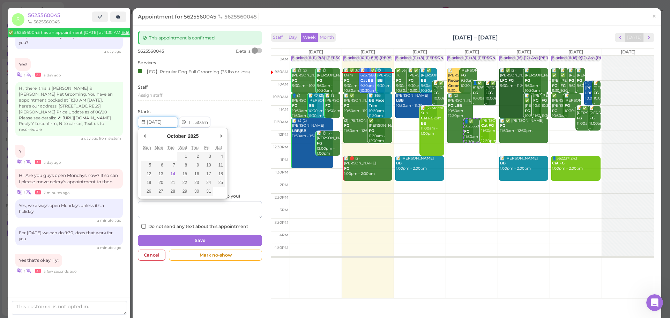
click at [167, 121] on input "Use the arrow keys to pick a date" at bounding box center [158, 122] width 40 height 11
type input "2025-10-20"
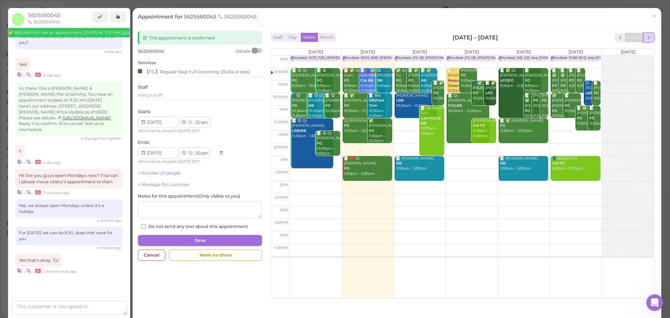
click at [646, 37] on span "next" at bounding box center [649, 37] width 7 height 7
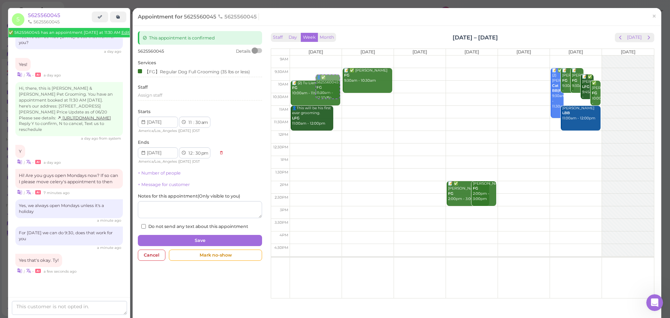
drag, startPoint x: 332, startPoint y: 131, endPoint x: 327, endPoint y: 83, distance: 48.0
click at [327, 55] on div "👤✅ 5625560045 FG 11:30am - 12:30pm 📝 (2) Tu Lien FG 10:00am - 11:00am 👤This wil…" at bounding box center [316, 55] width 52 height 0
select select "9"
select select "45"
select select "10"
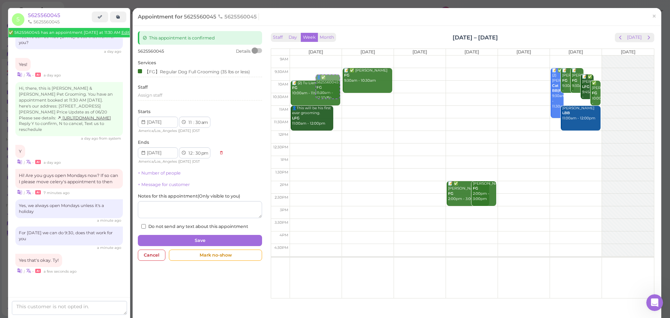
select select "45"
select select "am"
click at [331, 70] on div "9am 9:30am 10am 10:30am 11am 11:30am 12pm 12:30pm 1pm 1:30pm 2pm 2:30pm 3pm 3:3…" at bounding box center [462, 176] width 383 height 243
drag, startPoint x: 307, startPoint y: 82, endPoint x: 307, endPoint y: 76, distance: 6.3
click at [310, 55] on div "👤✅ 5625560045 FG 9:45am - 10:45am 👤✅ 5625560045 FG 9:45am - 10:45am 📝 (2) Tu Li…" at bounding box center [316, 55] width 52 height 0
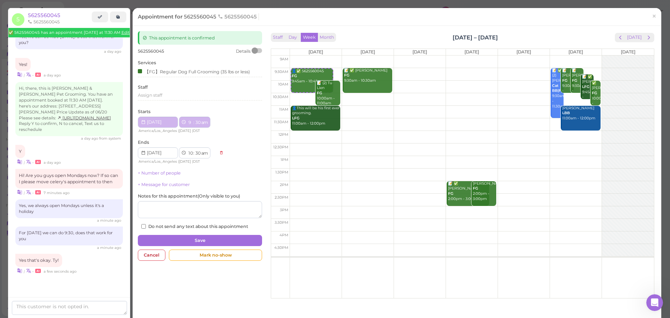
select select "30"
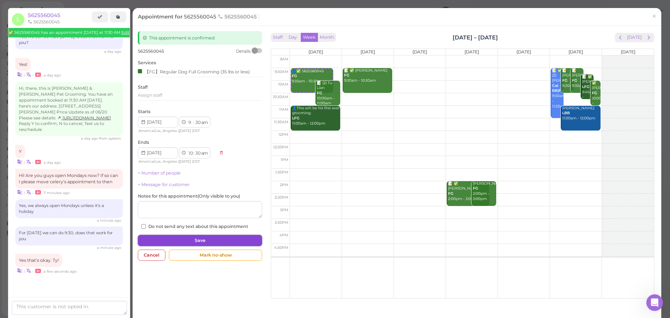
click at [215, 240] on button "Save" at bounding box center [200, 240] width 124 height 11
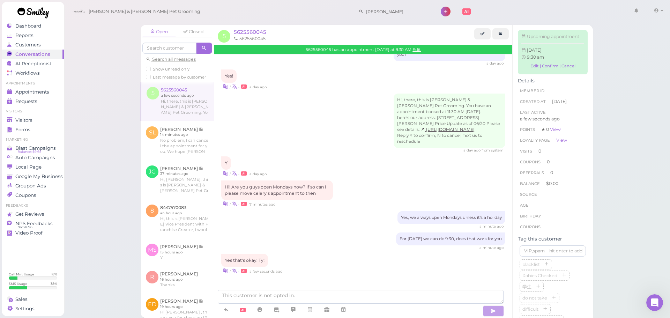
scroll to position [792, 0]
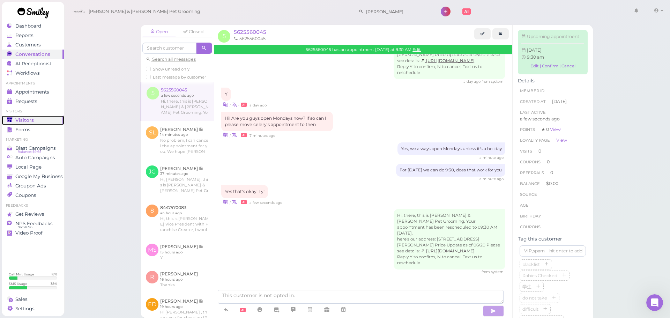
click at [15, 122] on span "Visitors" at bounding box center [24, 120] width 18 height 6
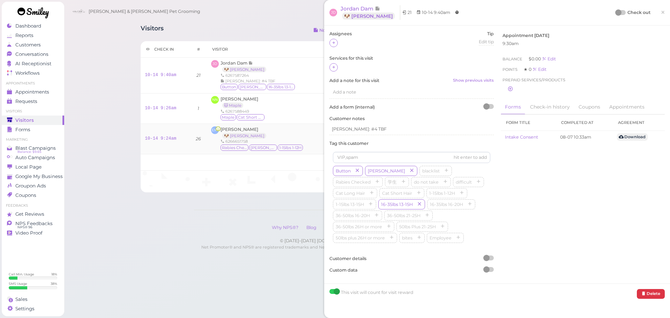
click at [241, 125] on td "EM Ernesto Martinez 🐶 Bruno 6266651758 Rabies Checked Bruno 1-15lbs 1-12H" at bounding box center [269, 139] width 125 height 30
click at [239, 126] on td "EM Ernesto Martinez 🐶 Bruno 6266651758 Rabies Checked Bruno 1-15lbs 1-12H" at bounding box center [269, 139] width 125 height 30
click at [236, 131] on span "[PERSON_NAME]" at bounding box center [240, 129] width 38 height 5
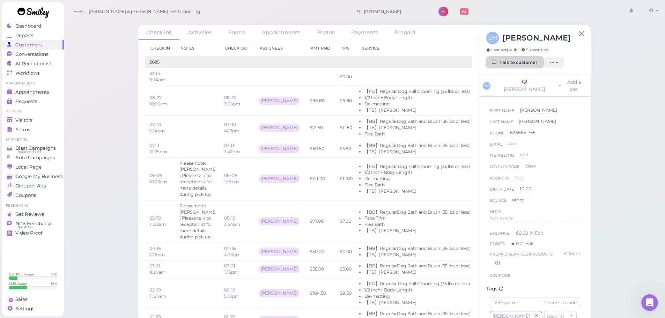
click at [490, 61] on link "Talk to customer" at bounding box center [514, 62] width 57 height 11
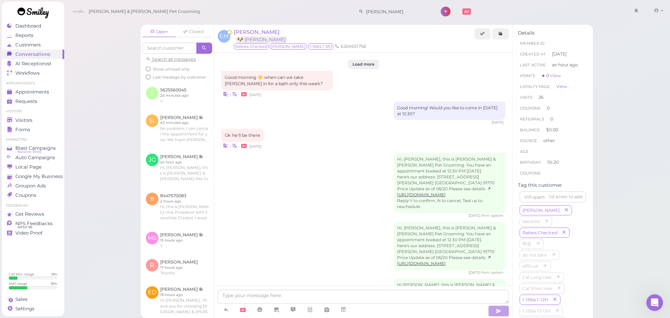
scroll to position [1060, 0]
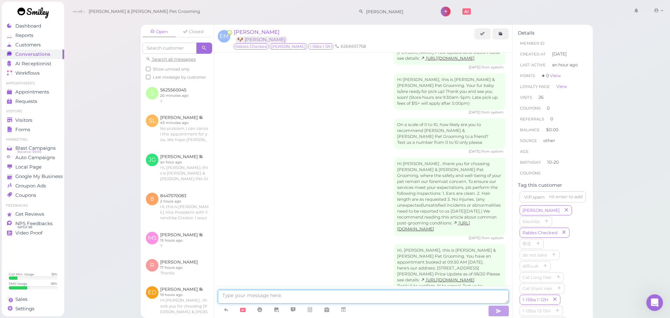
click at [346, 294] on textarea at bounding box center [363, 297] width 291 height 14
type textarea "Hi [PERSON_NAME], we found fleas on [PERSON_NAME] so we're going to give a flea…"
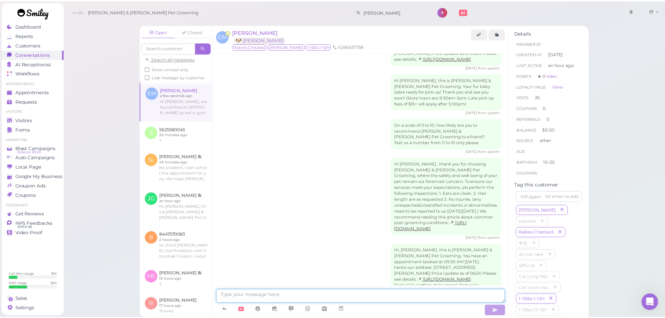
scroll to position [1082, 0]
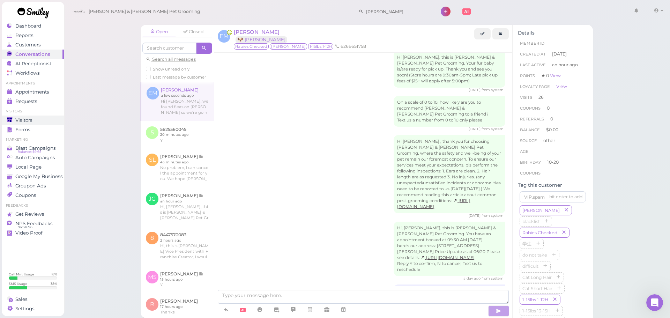
click at [28, 119] on span "Visitors" at bounding box center [23, 120] width 17 height 6
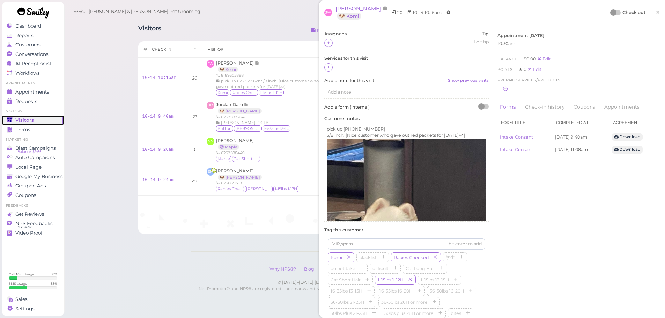
click at [21, 117] on span "Visitors" at bounding box center [24, 120] width 18 height 6
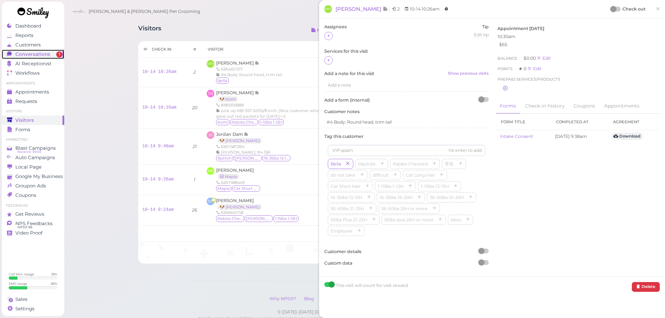
click at [51, 56] on div "Conversations" at bounding box center [32, 54] width 50 height 6
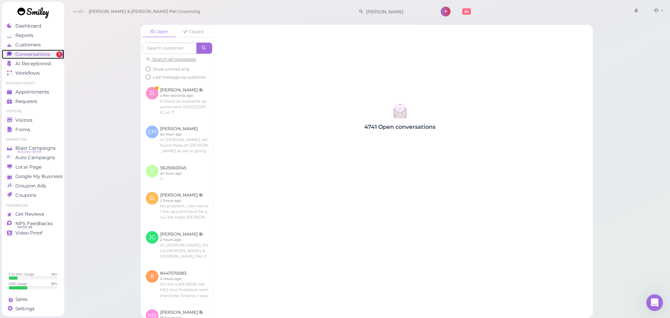
click at [51, 56] on div "Conversations" at bounding box center [32, 54] width 50 height 6
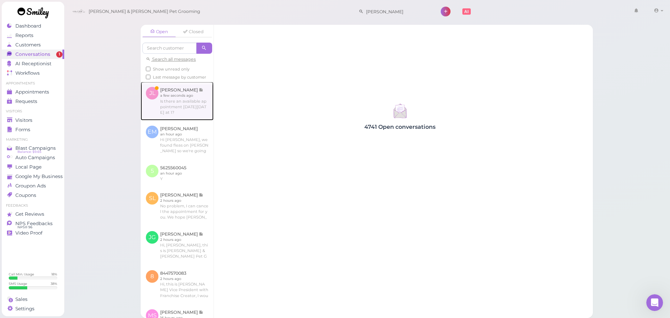
click at [159, 94] on link at bounding box center [177, 101] width 73 height 38
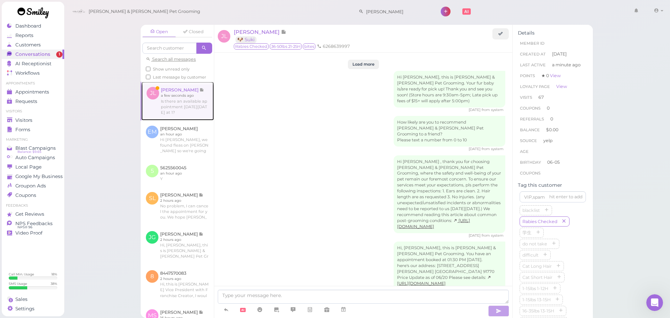
scroll to position [1272, 0]
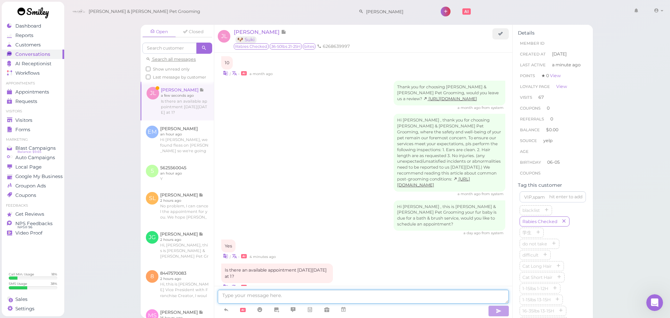
click at [355, 290] on textarea at bounding box center [363, 297] width 291 height 14
click at [343, 310] on icon at bounding box center [344, 309] width 6 height 7
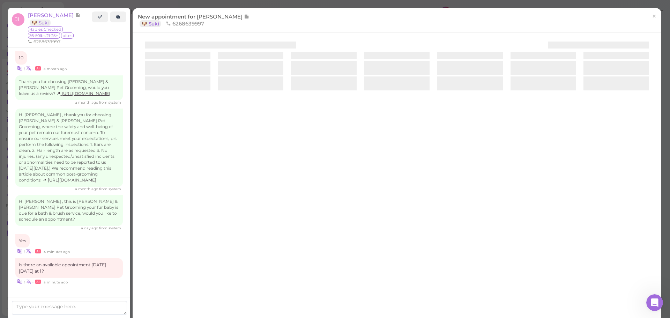
scroll to position [1373, 0]
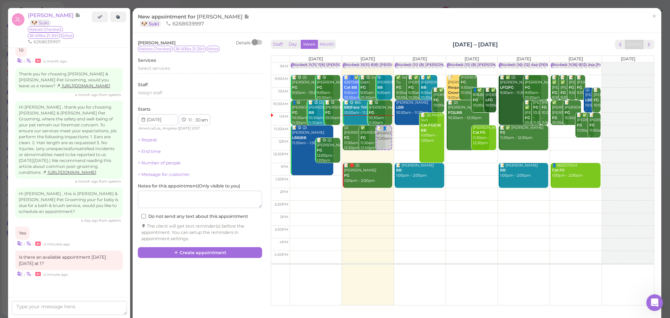
click at [564, 207] on td at bounding box center [472, 207] width 364 height 13
type input "[DATE]"
select select "2"
select select "pm"
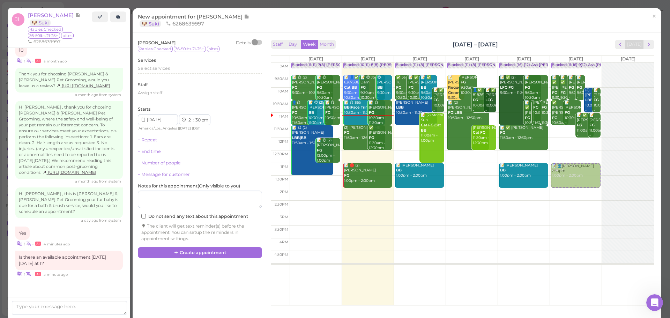
drag, startPoint x: 561, startPoint y: 205, endPoint x: 554, endPoint y: 174, distance: 31.1
click at [554, 62] on div "📝 👤[PERSON_NAME] 2:30pm Blocked: 11(16) 9(12) Asa [PERSON_NAME] [PERSON_NAME] •…" at bounding box center [576, 62] width 52 height 0
select select "1"
select select "00"
click at [168, 76] on div "Select services" at bounding box center [200, 70] width 124 height 11
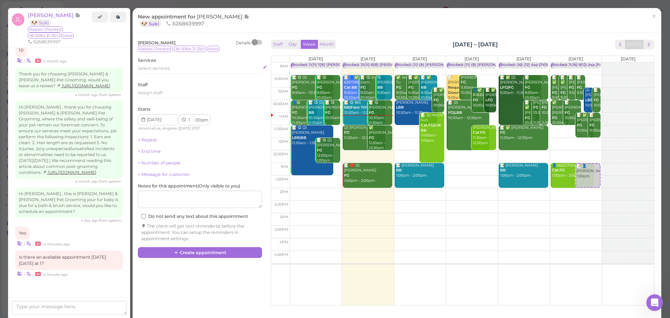
click at [169, 73] on div "Select services" at bounding box center [200, 69] width 124 height 8
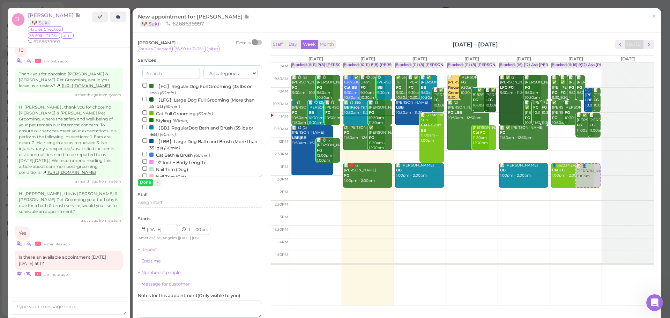
click at [162, 145] on label "【LBB】Large Dog Bath and Brush (More than 35 lbs) (60min)" at bounding box center [199, 145] width 115 height 14
click at [147, 143] on input "【LBB】Large Dog Bath and Brush (More than 35 lbs) (60min)" at bounding box center [144, 140] width 5 height 5
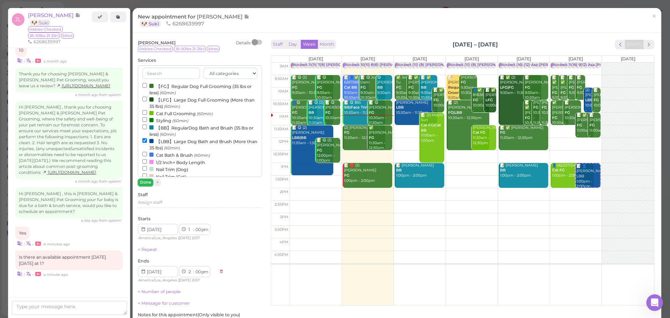
click at [145, 186] on button "Done" at bounding box center [145, 182] width 15 height 7
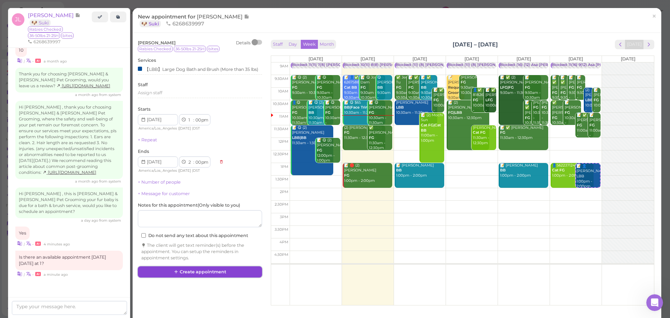
click at [182, 271] on button "Create appointment" at bounding box center [200, 271] width 124 height 11
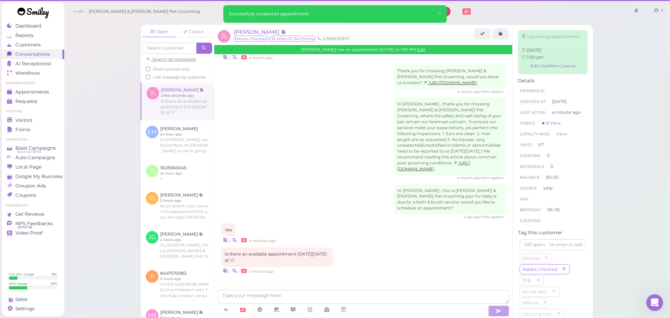
scroll to position [1272, 0]
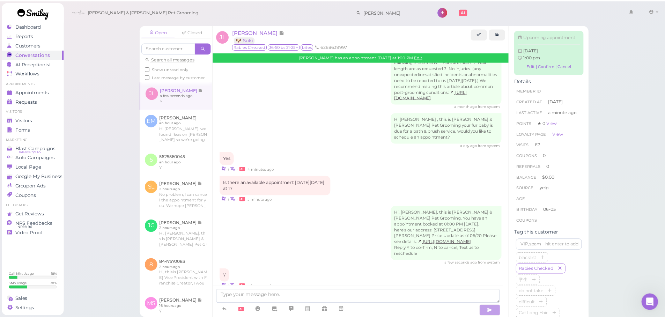
scroll to position [1365, 0]
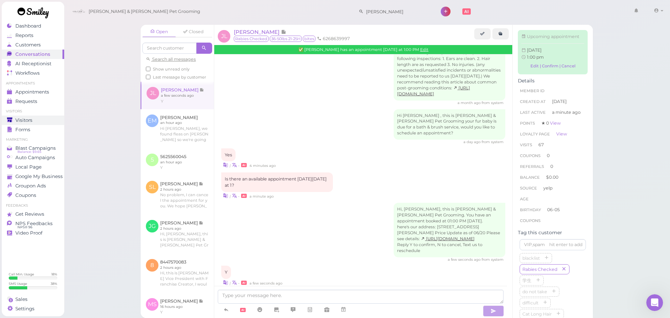
click at [43, 120] on div "Visitors" at bounding box center [32, 120] width 50 height 6
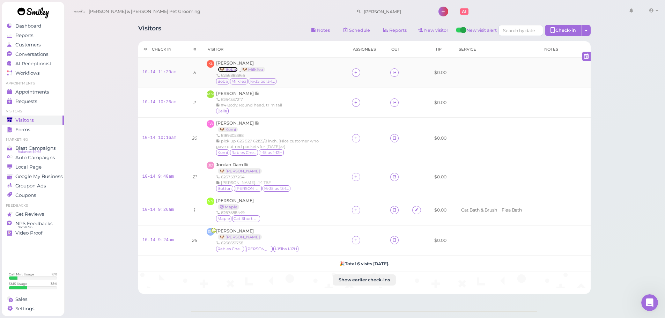
click at [226, 68] on link "🐶 Boba" at bounding box center [228, 70] width 20 height 6
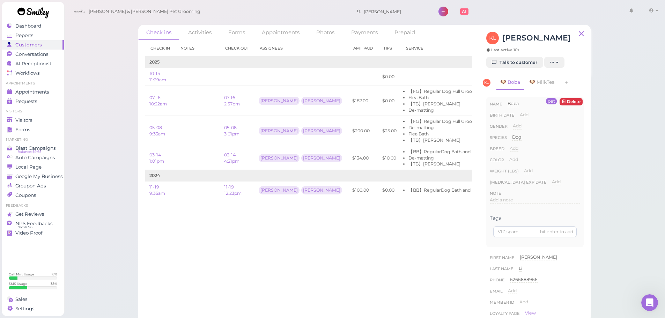
click at [624, 185] on div "Check ins Activities Forms Appointments Photos Payments Prepaid Check in Notes …" at bounding box center [364, 161] width 601 height 322
click at [621, 182] on div "Check ins Activities Forms Appointments Photos Payments Prepaid Check in Notes …" at bounding box center [364, 161] width 601 height 322
click at [639, 175] on div "Check ins Activities Forms Appointments Photos Payments Prepaid Check in Notes …" at bounding box center [364, 161] width 601 height 322
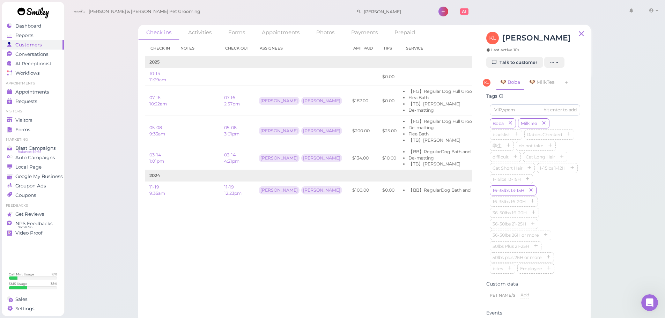
click at [570, 216] on div "Boba MilkTea blacklist [MEDICAL_DATA] Checked 学生 do not take difficult Cat Long…" at bounding box center [535, 196] width 90 height 156
click at [41, 117] on link "Visitors" at bounding box center [33, 120] width 62 height 9
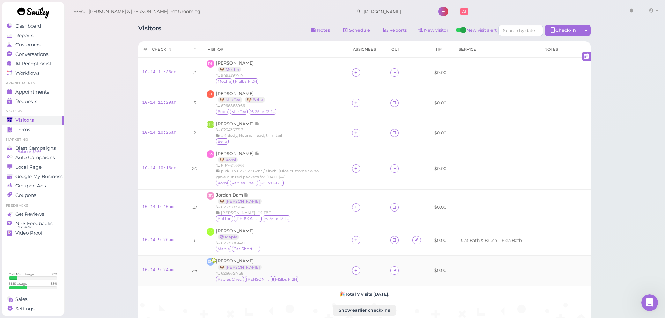
click at [357, 269] on div at bounding box center [356, 270] width 8 height 8
click at [363, 166] on input at bounding box center [393, 161] width 84 height 11
type input "re"
click at [370, 260] on span "[PERSON_NAME]" at bounding box center [371, 259] width 37 height 5
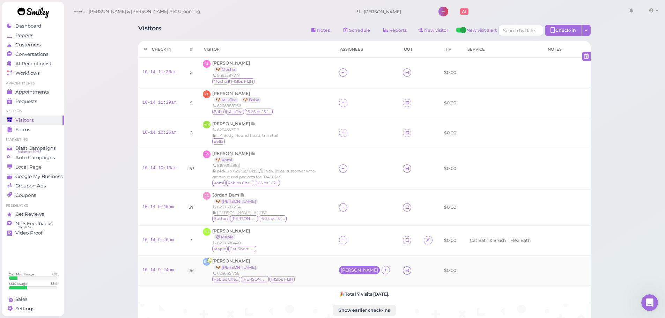
click at [359, 272] on div "[PERSON_NAME]" at bounding box center [359, 270] width 37 height 5
click at [368, 259] on button "Remove" at bounding box center [360, 260] width 26 height 7
click at [345, 242] on icon at bounding box center [343, 239] width 5 height 5
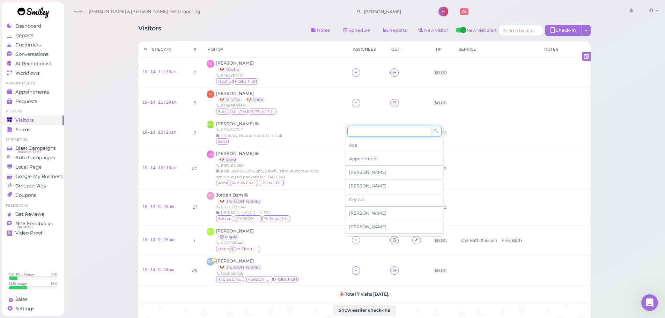
click at [358, 134] on input at bounding box center [389, 131] width 84 height 11
type input "re"
click at [362, 229] on span "[PERSON_NAME]" at bounding box center [371, 229] width 37 height 5
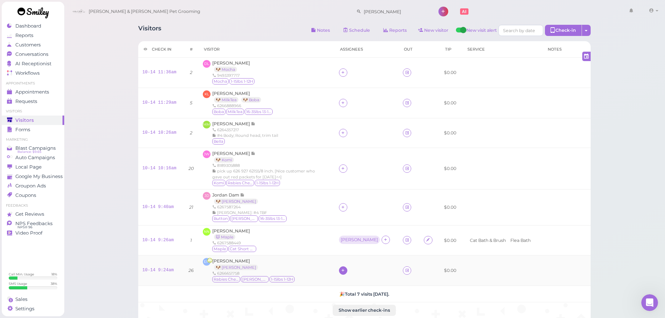
click at [355, 272] on div at bounding box center [367, 270] width 56 height 8
click at [347, 267] on div at bounding box center [343, 270] width 8 height 8
drag, startPoint x: 355, startPoint y: 154, endPoint x: 354, endPoint y: 157, distance: 3.6
click at [354, 156] on div "Ace Appointment Asa [PERSON_NAME] [PERSON_NAME] Elon [PERSON_NAME] [PERSON_NAME]" at bounding box center [394, 209] width 98 height 113
click at [354, 157] on input at bounding box center [389, 161] width 84 height 11
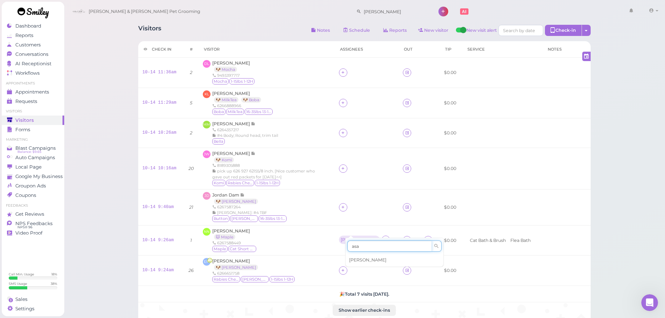
type input "asa"
click at [367, 261] on div "[PERSON_NAME]" at bounding box center [395, 259] width 98 height 13
click at [347, 268] on div "[PERSON_NAME]" at bounding box center [359, 270] width 37 height 5
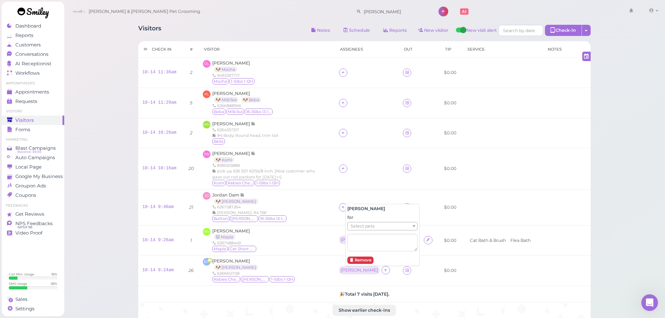
click at [359, 227] on span "Select pets" at bounding box center [362, 226] width 24 height 8
click at [301, 247] on div "NN [PERSON_NAME] 🐱 Maple 6267588449 Maple Cat Short Hair" at bounding box center [266, 240] width 127 height 25
click at [351, 238] on div "[PERSON_NAME]" at bounding box center [358, 239] width 37 height 5
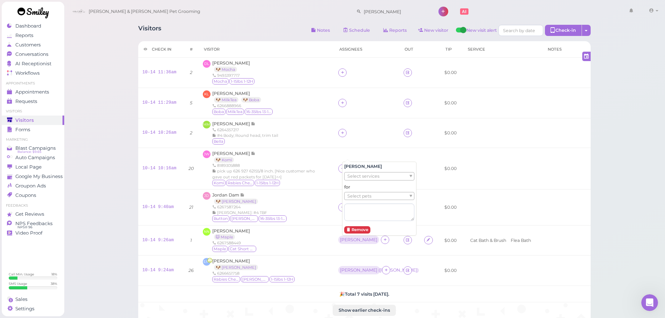
click at [355, 199] on span "Select pets" at bounding box center [359, 196] width 24 height 8
click at [322, 225] on td "[PERSON_NAME][GEOGRAPHIC_DATA] 🐶 [PERSON_NAME] 6267587264 [PERSON_NAME]: #4 TBF…" at bounding box center [267, 207] width 136 height 36
click at [341, 205] on icon at bounding box center [342, 207] width 5 height 5
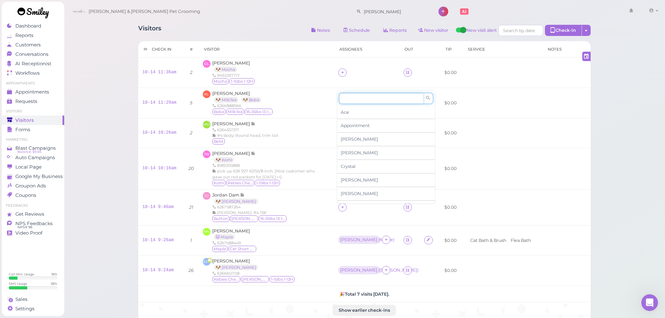
click at [348, 99] on input at bounding box center [381, 98] width 84 height 11
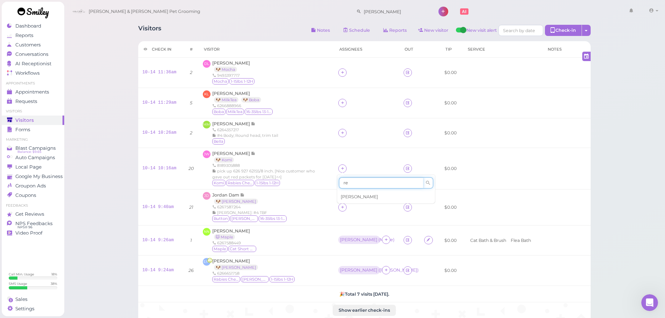
type input "re"
click at [349, 193] on div "[PERSON_NAME]" at bounding box center [386, 196] width 98 height 13
click at [343, 166] on icon at bounding box center [342, 168] width 5 height 5
click at [359, 184] on input at bounding box center [381, 184] width 84 height 11
type input "asa"
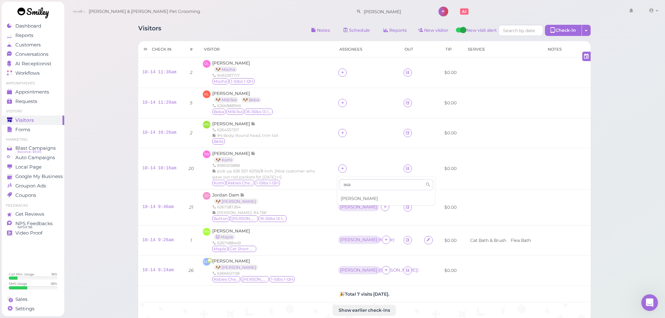
click at [352, 194] on div "[PERSON_NAME]" at bounding box center [386, 198] width 98 height 13
click at [345, 130] on div at bounding box center [342, 133] width 8 height 8
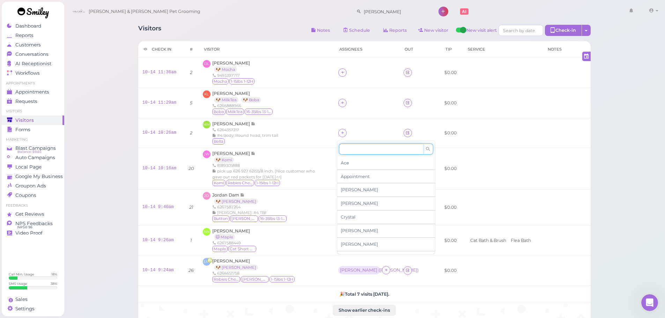
click at [352, 145] on input at bounding box center [381, 148] width 84 height 11
type input "asa"
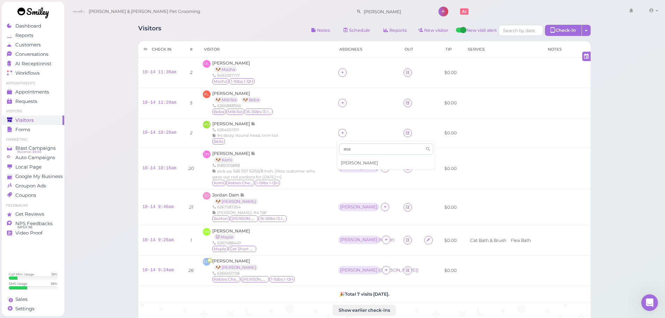
click at [354, 162] on div "[PERSON_NAME]" at bounding box center [386, 162] width 98 height 13
click at [338, 168] on div "[PERSON_NAME]" at bounding box center [358, 168] width 41 height 8
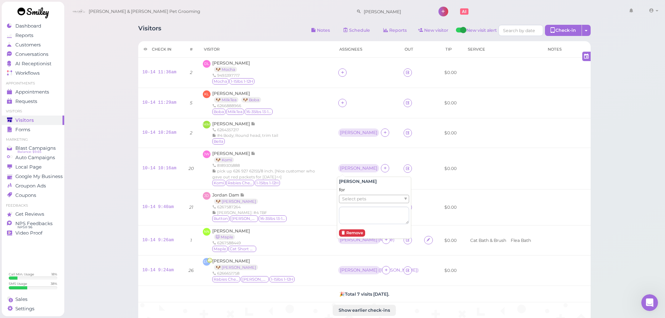
click at [349, 199] on span "Select pets" at bounding box center [354, 199] width 24 height 8
click at [329, 203] on td "[PERSON_NAME][GEOGRAPHIC_DATA] 🐶 [PERSON_NAME] 6267587264 [PERSON_NAME]: #4 TBF…" at bounding box center [267, 207] width 136 height 36
click at [351, 210] on div "[PERSON_NAME]" at bounding box center [358, 207] width 41 height 8
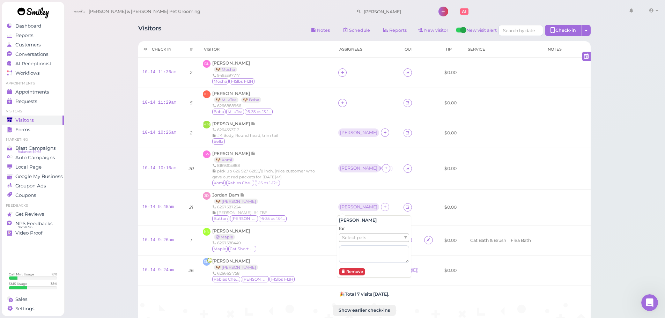
click at [351, 237] on span "Select pets" at bounding box center [354, 238] width 24 height 8
click at [351, 242] on div "for Select pets" at bounding box center [374, 243] width 70 height 37
click at [349, 240] on span "Select pets" at bounding box center [354, 238] width 24 height 8
click at [292, 129] on div "MM [PERSON_NAME] 6264357217 #4 Body; Round head, trim tail Bella" at bounding box center [266, 133] width 127 height 24
click at [225, 125] on span "[PERSON_NAME]" at bounding box center [231, 123] width 39 height 5
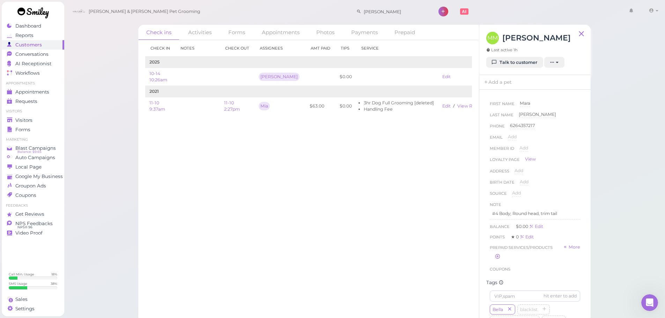
click at [474, 82] on div "Check in Notes Check out Assignees Amt Paid Tips Service 2025 10-14 10:26am Asa…" at bounding box center [308, 179] width 341 height 278
click at [490, 83] on link "Add a pet" at bounding box center [497, 82] width 37 height 15
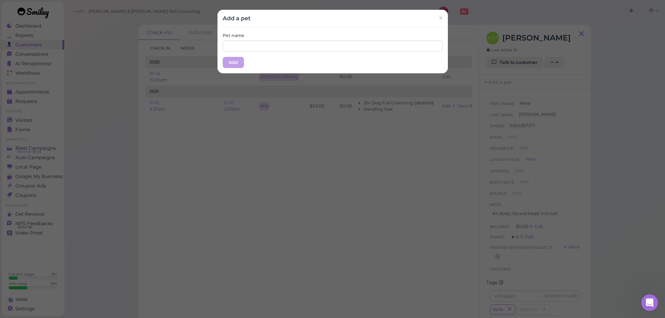
click at [235, 53] on div "Pet name Add" at bounding box center [332, 50] width 230 height 46
click at [243, 46] on input "text" at bounding box center [333, 45] width 220 height 11
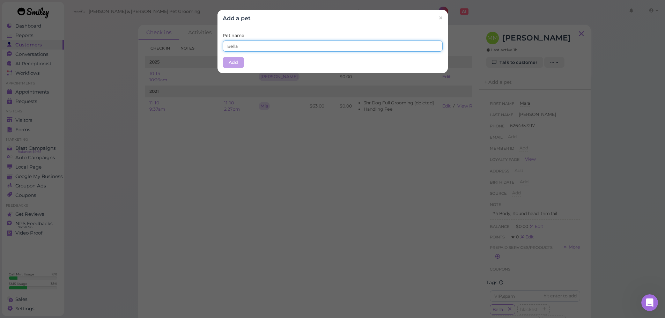
type input "Bella"
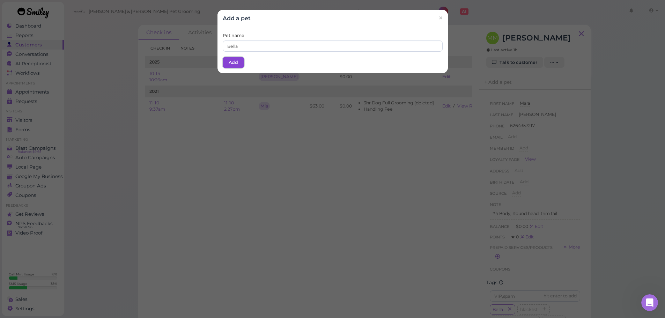
click at [232, 57] on button "Add" at bounding box center [233, 62] width 21 height 11
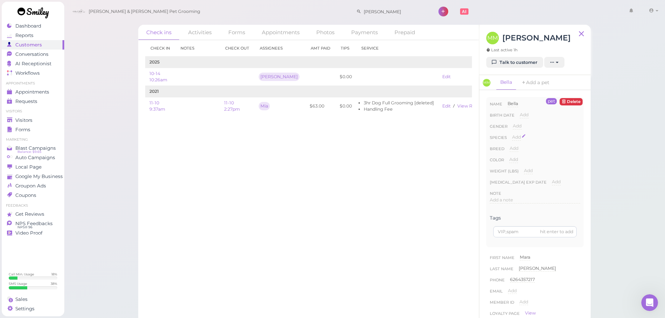
click at [514, 139] on span "Add" at bounding box center [516, 136] width 9 height 5
click at [521, 140] on select "Dog Cat Bird Other" at bounding box center [546, 139] width 68 height 10
select select "Dog"
click at [512, 134] on select "Dog Cat Bird Other" at bounding box center [546, 139] width 68 height 10
drag, startPoint x: 518, startPoint y: 151, endPoint x: 505, endPoint y: 148, distance: 13.9
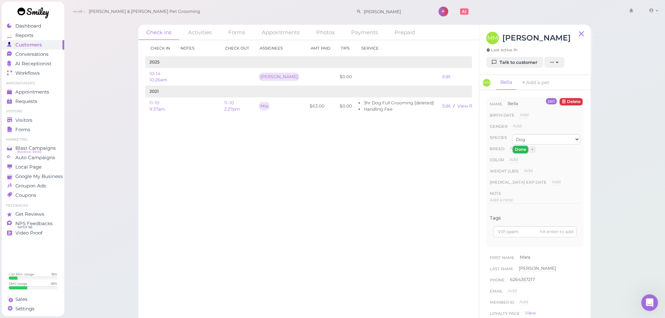
click at [517, 152] on button "Done" at bounding box center [520, 149] width 15 height 7
click at [46, 120] on div "Visitors" at bounding box center [32, 120] width 50 height 6
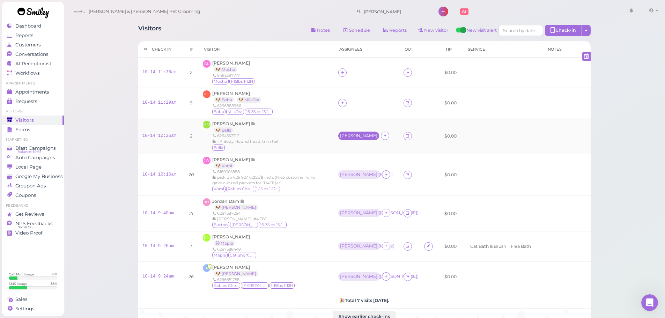
click at [344, 138] on div "[PERSON_NAME]" at bounding box center [358, 136] width 41 height 8
drag, startPoint x: 355, startPoint y: 161, endPoint x: 355, endPoint y: 169, distance: 7.7
click at [356, 164] on div "for Select pets" at bounding box center [373, 172] width 70 height 37
click at [355, 169] on span "Select pets" at bounding box center [353, 167] width 24 height 8
click at [313, 156] on td "[PERSON_NAME] 🐶 Komi 8189305888 pick up 626 927 62155/8 inch. [Nice customer wh…" at bounding box center [267, 175] width 136 height 42
